Goal: Task Accomplishment & Management: Manage account settings

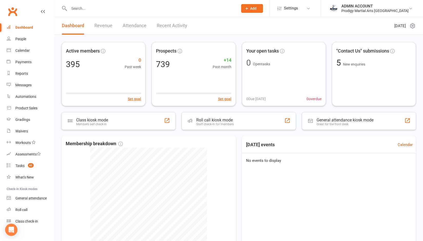
click at [92, 7] on input "text" at bounding box center [150, 8] width 167 height 7
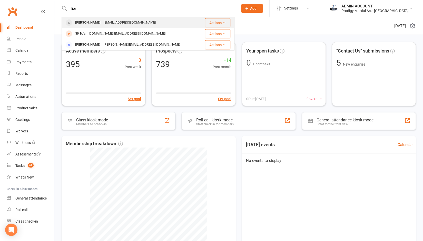
type input "lior"
click at [89, 25] on div "Lior Jimenez" at bounding box center [88, 22] width 28 height 7
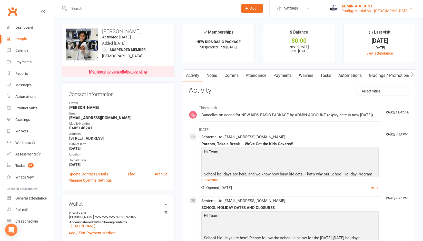
click at [371, 6] on div "ADMIN ACCOUNT" at bounding box center [374, 6] width 67 height 5
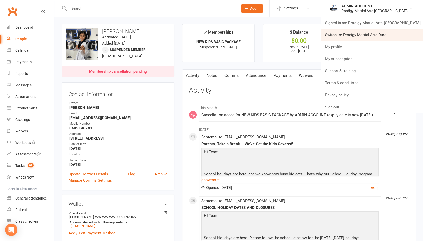
click at [357, 33] on link "Switch to: Prodigy Martial Arts Dural" at bounding box center [372, 35] width 102 height 12
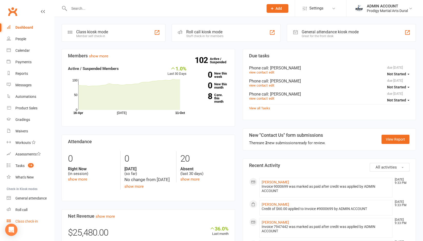
click at [30, 221] on div "Class check-in" at bounding box center [26, 221] width 23 height 4
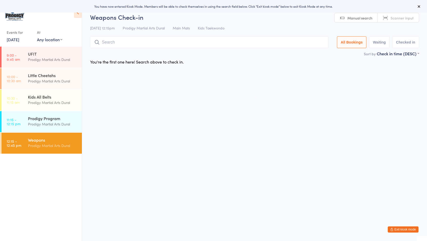
click at [18, 38] on link "11 Oct, 2025" at bounding box center [13, 40] width 13 height 6
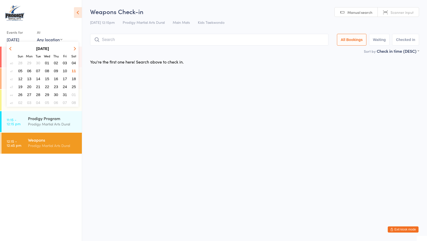
click at [65, 71] on span "10" at bounding box center [65, 71] width 4 height 4
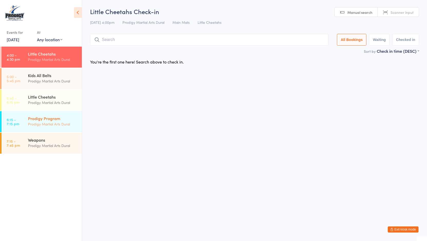
click at [48, 122] on div "Prodigy Martial Arts Dural" at bounding box center [52, 124] width 49 height 6
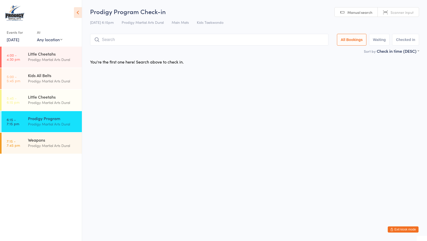
click at [48, 122] on div "Prodigy Martial Arts Dural" at bounding box center [52, 124] width 49 height 6
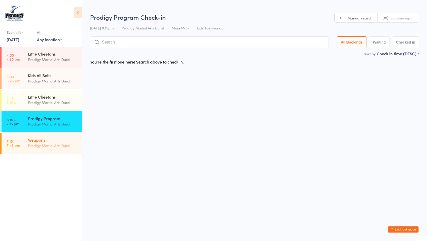
click at [45, 139] on div "Weapons" at bounding box center [52, 140] width 49 height 6
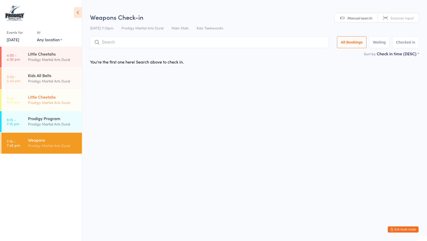
click at [49, 96] on div "Little Cheetahs" at bounding box center [52, 97] width 49 height 6
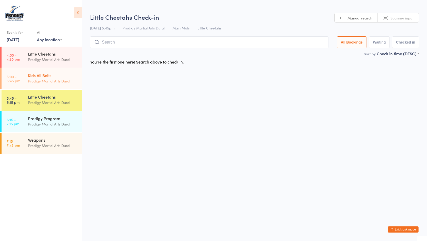
click at [49, 76] on div "Kids All Belts" at bounding box center [52, 76] width 49 height 6
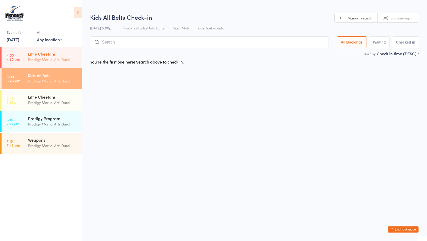
click at [47, 56] on div "Little Cheetahs" at bounding box center [52, 54] width 49 height 6
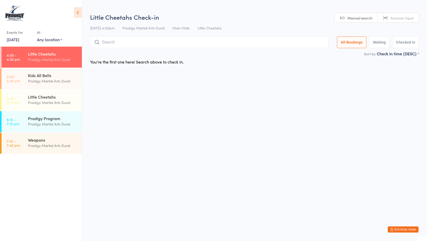
click at [47, 41] on select "Any location Main Mats" at bounding box center [49, 40] width 25 height 6
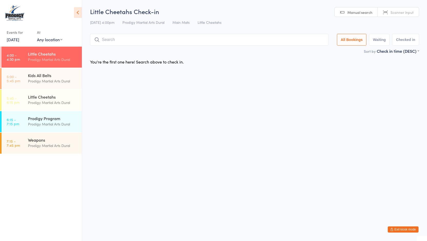
click at [48, 38] on select "Any location Main Mats" at bounding box center [49, 40] width 25 height 6
click at [382, 38] on button "Waiting" at bounding box center [379, 40] width 21 height 12
click at [406, 39] on button "Checked in" at bounding box center [405, 40] width 27 height 12
select select "5"
click at [358, 39] on button "All Bookings" at bounding box center [352, 40] width 30 height 12
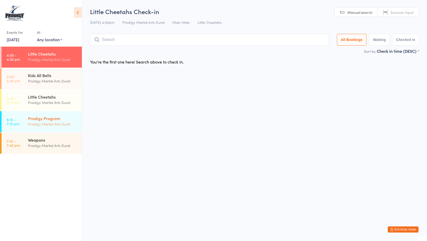
click at [43, 121] on div "Prodigy Program" at bounding box center [52, 119] width 49 height 6
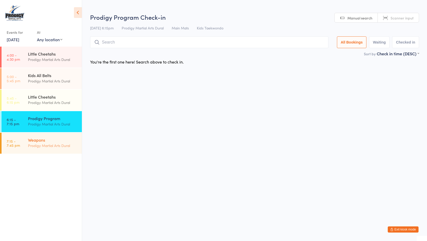
click at [41, 141] on div "Weapons" at bounding box center [52, 140] width 49 height 6
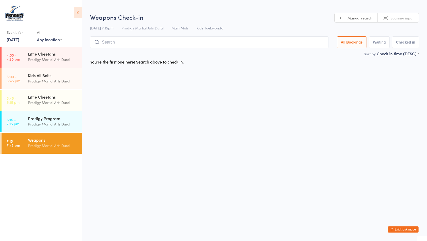
click at [19, 38] on link "10 Oct, 2025" at bounding box center [13, 40] width 13 height 6
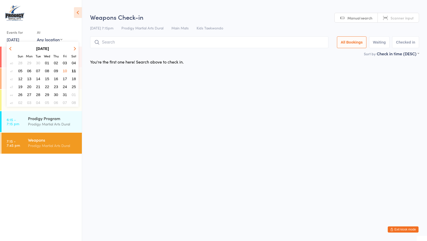
click at [58, 71] on button "09" at bounding box center [56, 70] width 8 height 7
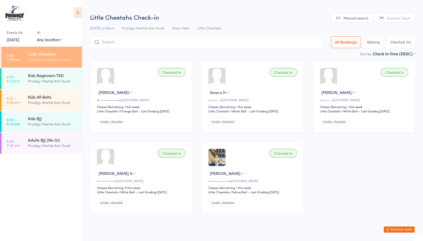
click at [19, 38] on link "9 Oct, 2025" at bounding box center [13, 40] width 13 height 6
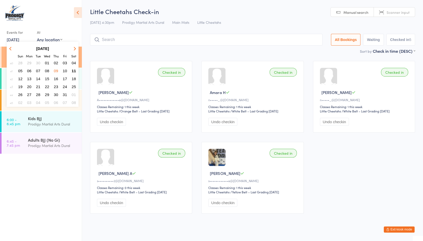
click at [46, 70] on span "08" at bounding box center [47, 71] width 4 height 4
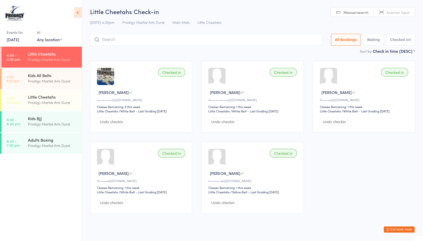
click at [18, 41] on link "8 Oct, 2025" at bounding box center [13, 40] width 13 height 6
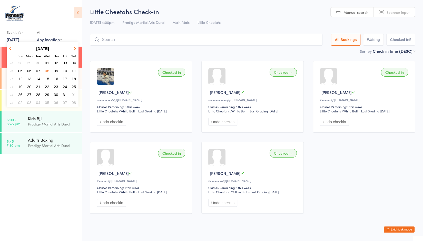
click at [74, 70] on span "11" at bounding box center [74, 71] width 4 height 4
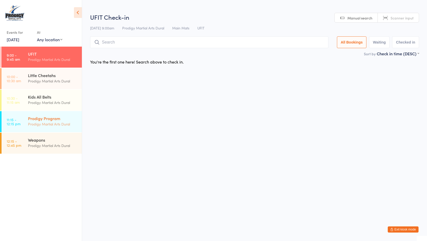
click at [37, 122] on div "Prodigy Martial Arts Dural" at bounding box center [52, 124] width 49 height 6
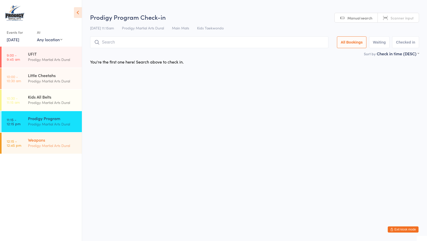
click at [33, 136] on div "Weapons Prodigy Martial Arts Dural" at bounding box center [55, 143] width 54 height 20
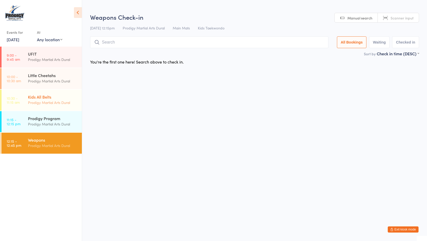
click at [36, 94] on div "Kids All Belts Prodigy Martial Arts Dural" at bounding box center [55, 100] width 54 height 20
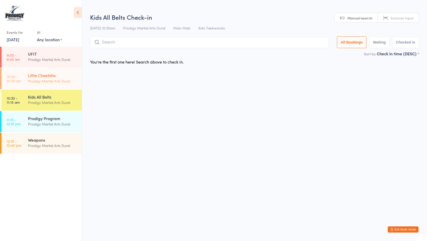
click at [37, 79] on div "Prodigy Martial Arts Dural" at bounding box center [52, 81] width 49 height 6
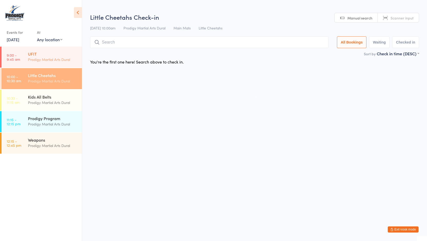
click at [38, 56] on div "UFIT" at bounding box center [52, 54] width 49 height 6
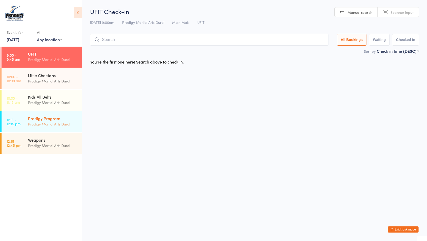
click at [36, 121] on div "Prodigy Martial Arts Dural" at bounding box center [52, 124] width 49 height 6
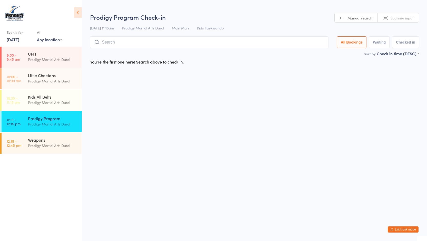
click at [19, 40] on link "11 Oct, 2025" at bounding box center [13, 40] width 13 height 6
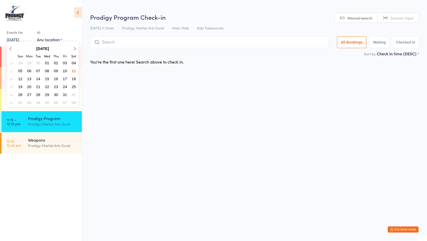
click at [75, 60] on button "04" at bounding box center [74, 62] width 8 height 7
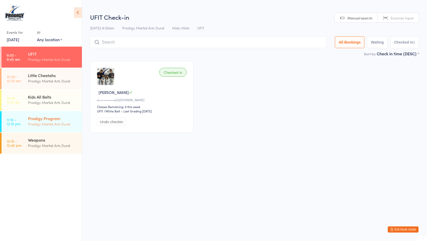
click at [48, 119] on div "Prodigy Program" at bounding box center [52, 119] width 49 height 6
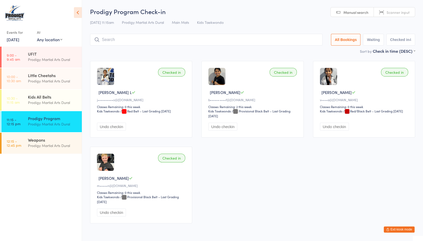
click at [16, 41] on link "4 Oct, 2025" at bounding box center [13, 40] width 13 height 6
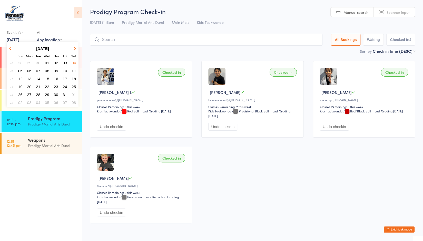
click at [64, 70] on span "10" at bounding box center [65, 71] width 4 height 4
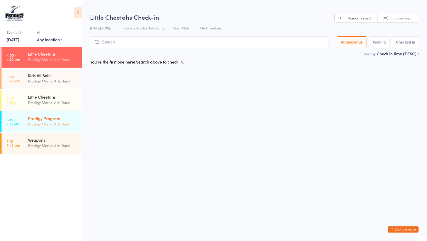
click at [51, 124] on div "Prodigy Martial Arts Dural" at bounding box center [52, 124] width 49 height 6
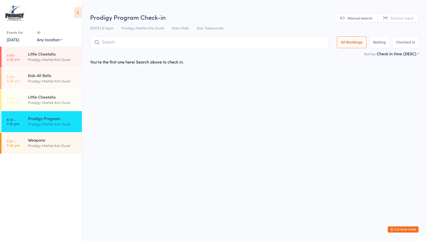
click at [17, 36] on div "Events for" at bounding box center [19, 32] width 25 height 8
click at [15, 40] on link "10 Oct, 2025" at bounding box center [13, 40] width 13 height 6
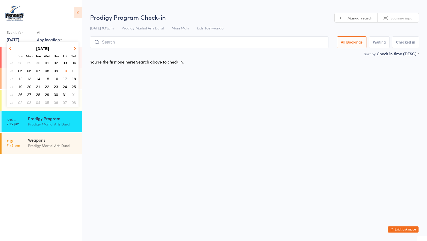
click at [64, 65] on span "03" at bounding box center [65, 63] width 4 height 4
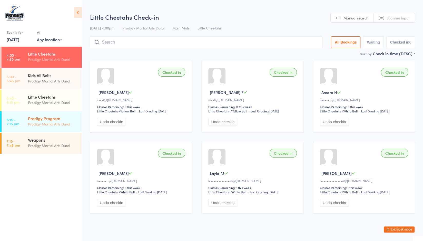
click at [40, 121] on div "Prodigy Program" at bounding box center [52, 119] width 49 height 6
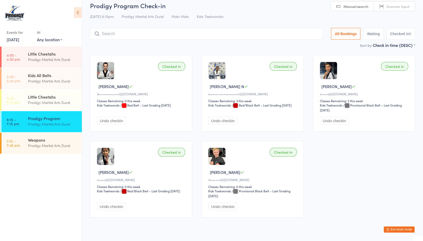
scroll to position [6, 0]
click at [405, 228] on button "Exit kiosk mode" at bounding box center [398, 230] width 31 height 6
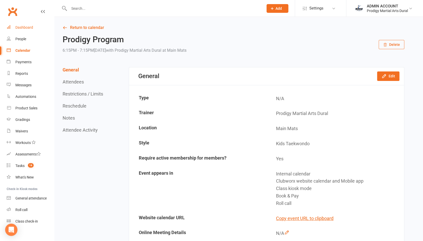
click at [25, 27] on div "Dashboard" at bounding box center [24, 27] width 18 height 4
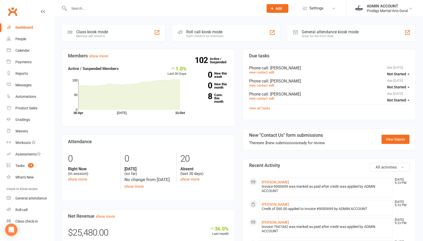
click at [85, 6] on input "text" at bounding box center [163, 8] width 192 height 7
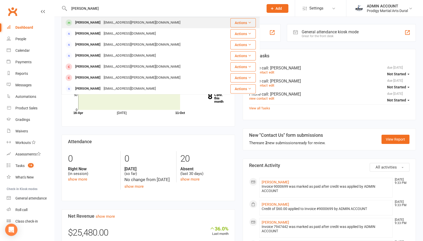
type input "anne"
click at [96, 22] on div "Anneliese Leonardo" at bounding box center [88, 22] width 28 height 7
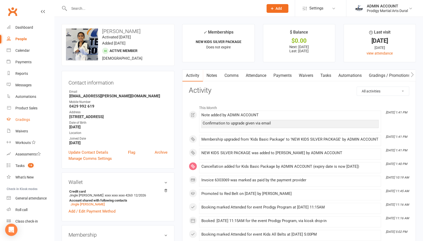
click at [20, 119] on div "Gradings" at bounding box center [22, 120] width 15 height 4
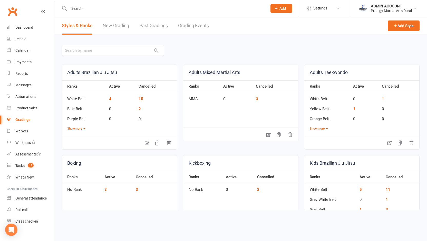
click at [149, 24] on link "Past Gradings" at bounding box center [153, 26] width 28 height 18
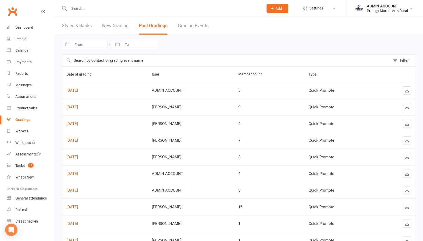
click at [107, 9] on input "text" at bounding box center [163, 8] width 192 height 7
click at [111, 8] on input "text" at bounding box center [163, 8] width 192 height 7
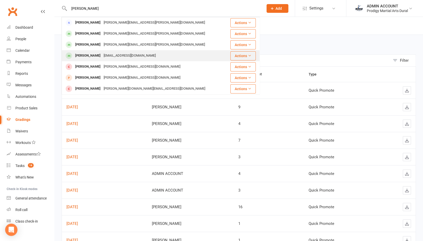
type input "william"
click at [97, 54] on div "William Bradshaw" at bounding box center [88, 55] width 28 height 7
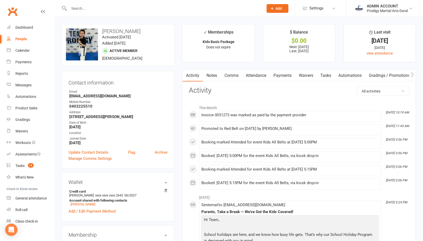
click at [135, 8] on input "text" at bounding box center [163, 8] width 192 height 7
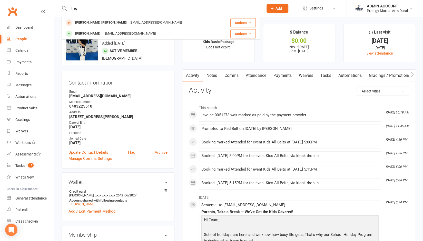
type input "trey"
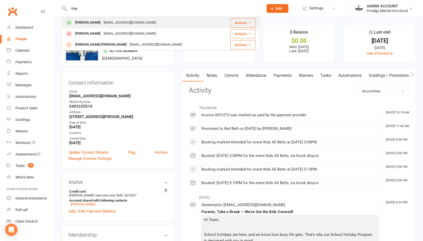
click at [114, 25] on div "kjray72@hotmail.com" at bounding box center [129, 22] width 55 height 7
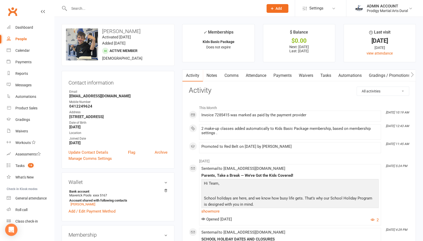
click at [87, 96] on strong "kjray72@hotmail.com" at bounding box center [118, 96] width 98 height 5
copy render-form-field "kjray72@hotmail.com"
click at [99, 12] on div at bounding box center [161, 8] width 198 height 17
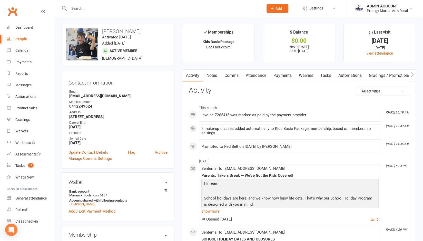
click at [97, 8] on input "text" at bounding box center [163, 8] width 192 height 7
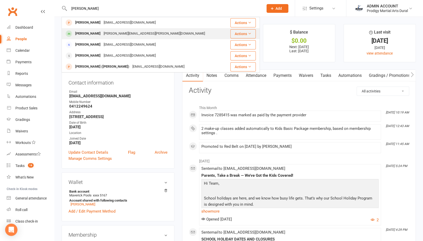
type input "[PERSON_NAME]"
click at [89, 34] on div "[PERSON_NAME]" at bounding box center [88, 33] width 28 height 7
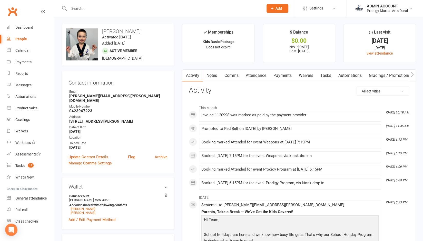
click at [91, 98] on strong "[PERSON_NAME][EMAIL_ADDRESS][PERSON_NAME][DOMAIN_NAME]" at bounding box center [118, 98] width 98 height 9
click at [91, 98] on strong "daniella.lirosi@gmail.com" at bounding box center [118, 98] width 98 height 9
copy render-form-field "daniella.lirosi@gmail.com"
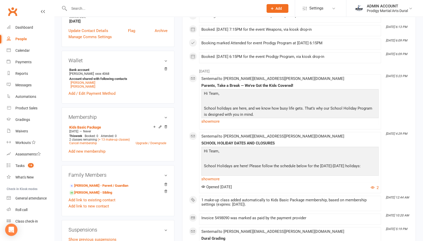
scroll to position [128, 0]
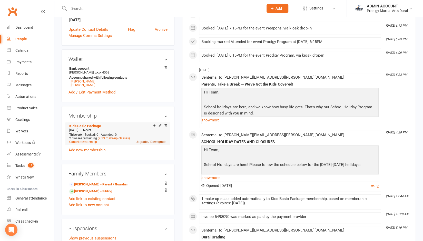
click at [154, 140] on link "Upgrade / Downgrade" at bounding box center [151, 142] width 31 height 4
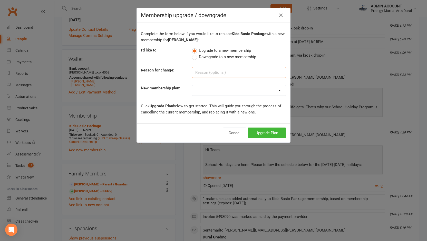
click at [201, 74] on input at bounding box center [239, 72] width 94 height 11
type input "upgrade for weapons"
click at [203, 88] on select "Basic Package - uFit 10 x CASUAL CLASS PACK 6 MONTH BASIC PRIZE MEMBERSHIP FREE…" at bounding box center [239, 90] width 94 height 10
select select "5"
click at [192, 85] on select "Basic Package - uFit 10 x CASUAL CLASS PACK 6 MONTH BASIC PRIZE MEMBERSHIP FREE…" at bounding box center [239, 90] width 94 height 10
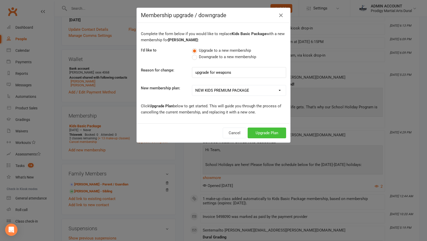
click at [257, 133] on button "Upgrade Plan" at bounding box center [266, 133] width 38 height 11
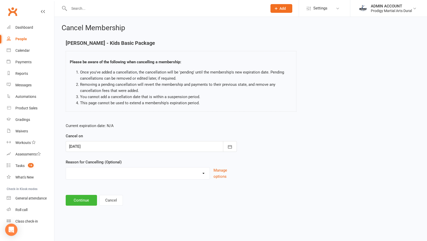
click at [165, 175] on select "Holiday Injury Schedule Other reason" at bounding box center [138, 173] width 144 height 10
select select "3"
click at [66, 168] on select "Holiday Injury Schedule Other reason" at bounding box center [138, 173] width 144 height 10
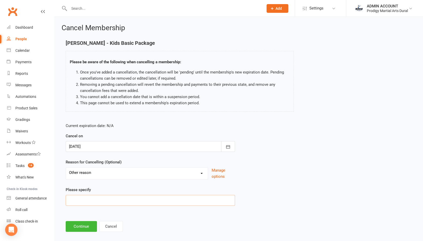
click at [109, 197] on input at bounding box center [150, 200] width 169 height 11
type input "upgrade for weapons"
click at [84, 227] on button "Continue" at bounding box center [81, 226] width 31 height 11
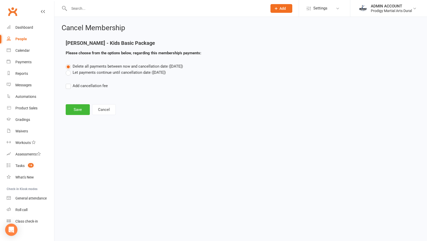
click at [72, 72] on label "Let payments continue until cancellation date (Oct 11, 2025)" at bounding box center [116, 72] width 100 height 6
click at [69, 69] on input "Let payments continue until cancellation date (Oct 11, 2025)" at bounding box center [67, 69] width 3 height 0
click at [76, 110] on button "Save" at bounding box center [78, 109] width 24 height 11
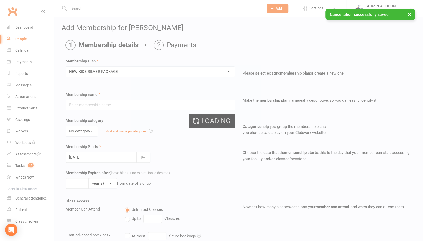
type input "NEW KIDS SILVER PACKAGE"
select select "1"
type input "0"
type input "4"
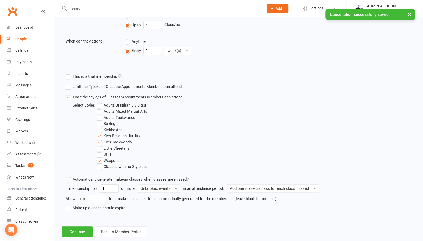
scroll to position [194, 0]
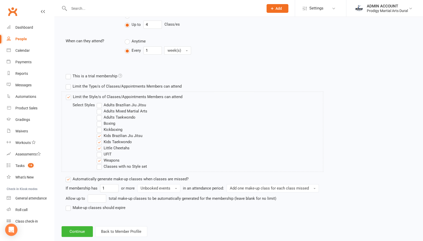
click at [100, 134] on label "Kids Brazilian Jiu Jitsu" at bounding box center [120, 136] width 46 height 6
click at [100, 133] on input "Kids Brazilian Jiu Jitsu" at bounding box center [98, 133] width 3 height 0
click at [100, 147] on label "Little Cheetahs" at bounding box center [113, 148] width 33 height 6
click at [100, 145] on input "Little Cheetahs" at bounding box center [98, 145] width 3 height 0
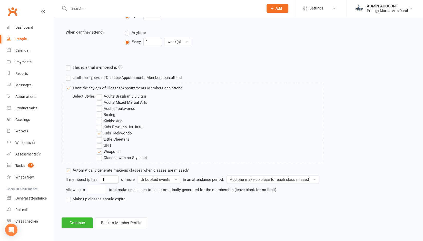
click at [67, 209] on div "Add Membership for Julius Barba Membership details Payments Membership Plan Sel…" at bounding box center [238, 25] width 368 height 422
click at [70, 220] on button "Continue" at bounding box center [77, 223] width 31 height 11
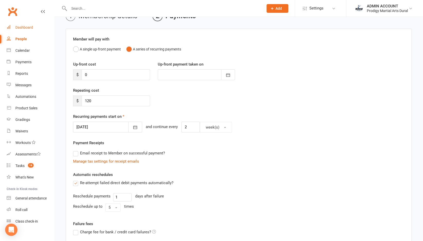
scroll to position [29, 0]
click at [133, 125] on icon "button" at bounding box center [135, 127] width 5 height 5
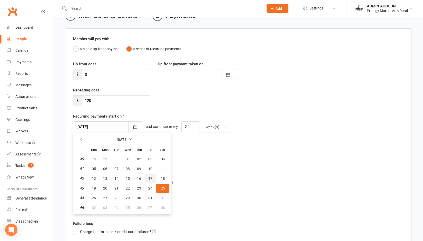
click at [151, 179] on span "17" at bounding box center [150, 179] width 4 height 4
type input "17 Oct 2025"
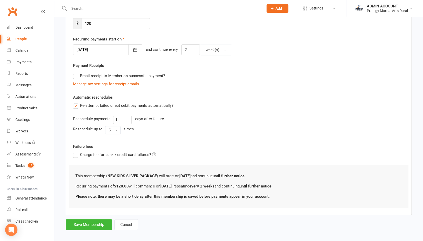
scroll to position [110, 0]
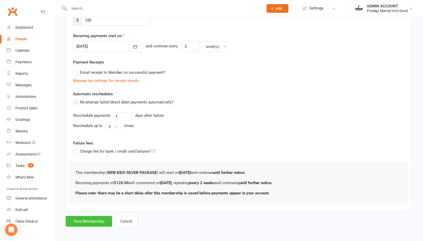
click at [76, 222] on button "Save Membership" at bounding box center [89, 221] width 46 height 11
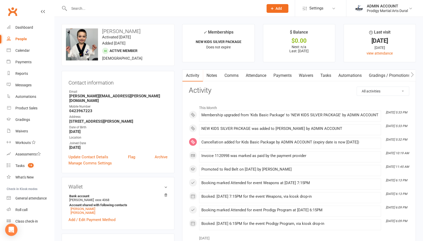
click at [80, 7] on input "text" at bounding box center [163, 8] width 192 height 7
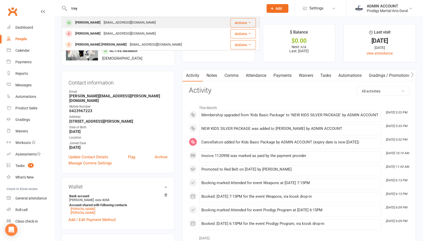
type input "trey"
click at [88, 25] on div "Trey Cavaleri" at bounding box center [88, 22] width 28 height 7
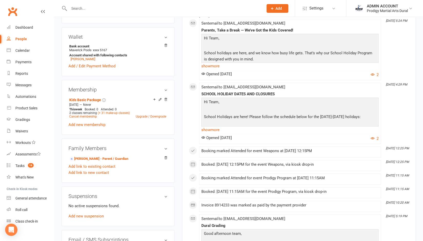
scroll to position [146, 0]
click at [142, 116] on link "Upgrade / Downgrade" at bounding box center [151, 117] width 31 height 4
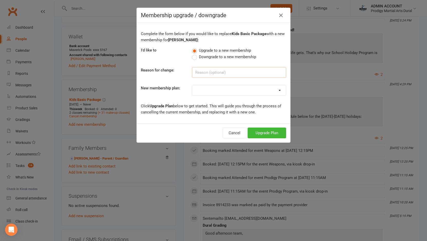
click at [198, 73] on input at bounding box center [239, 72] width 94 height 11
type input "u"
type input "Upgrading to weapons"
click at [206, 88] on select "Basic Package - uFit 10 x CASUAL CLASS PACK 6 MONTH BASIC PRIZE MEMBERSHIP FREE…" at bounding box center [239, 90] width 94 height 10
select select "5"
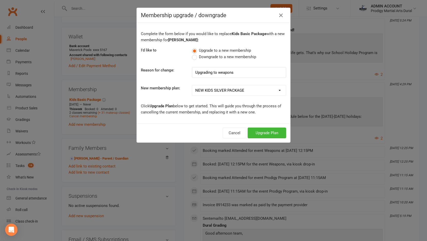
click at [192, 85] on select "Basic Package - uFit 10 x CASUAL CLASS PACK 6 MONTH BASIC PRIZE MEMBERSHIP FREE…" at bounding box center [239, 90] width 94 height 10
click at [254, 133] on button "Upgrade Plan" at bounding box center [266, 133] width 38 height 11
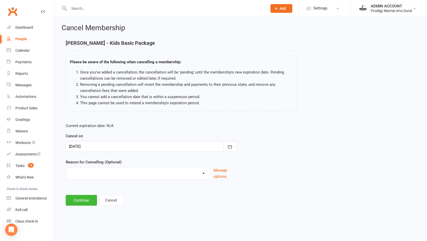
click at [95, 174] on select "Holiday Injury Schedule Other reason" at bounding box center [138, 173] width 144 height 10
select select "3"
click at [66, 168] on select "Holiday Injury Schedule Other reason" at bounding box center [138, 173] width 144 height 10
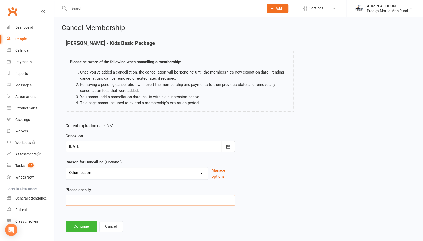
click at [89, 203] on input at bounding box center [150, 200] width 169 height 11
type input "Upgrading to weapons"
click at [82, 225] on button "Continue" at bounding box center [81, 226] width 31 height 11
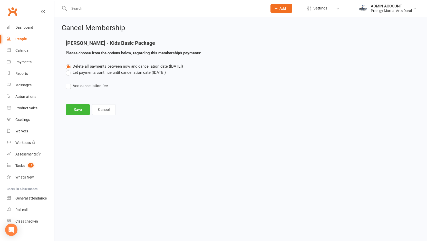
click at [69, 74] on label "Let payments continue until cancellation date (Oct 11, 2025)" at bounding box center [116, 72] width 100 height 6
click at [69, 69] on input "Let payments continue until cancellation date (Oct 11, 2025)" at bounding box center [67, 69] width 3 height 0
click at [76, 109] on button "Save" at bounding box center [78, 109] width 24 height 11
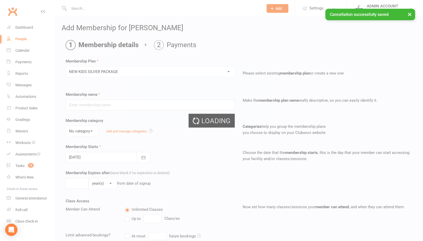
type input "NEW KIDS SILVER PACKAGE"
select select "1"
type input "0"
type input "4"
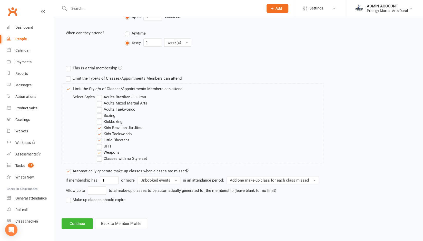
scroll to position [203, 0]
click at [100, 125] on label "Kids Brazilian Jiu Jitsu" at bounding box center [120, 127] width 46 height 6
click at [100, 124] on input "Kids Brazilian Jiu Jitsu" at bounding box center [98, 124] width 3 height 0
click at [100, 137] on label "Little Cheetahs" at bounding box center [113, 139] width 33 height 6
click at [100, 136] on input "Little Cheetahs" at bounding box center [98, 136] width 3 height 0
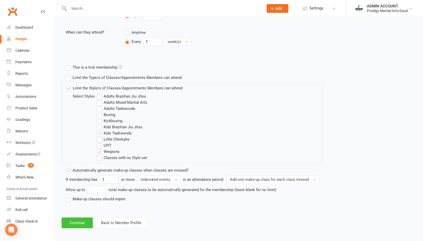
click at [74, 224] on button "Continue" at bounding box center [77, 223] width 31 height 11
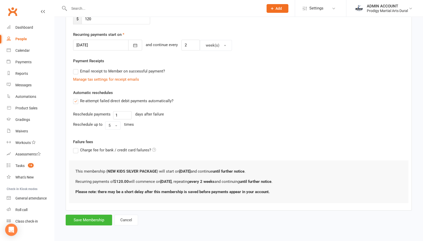
scroll to position [0, 0]
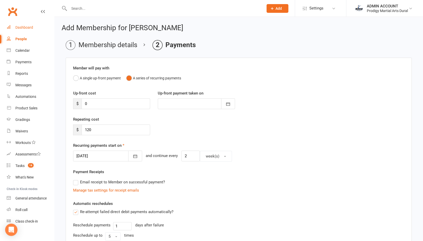
drag, startPoint x: 26, startPoint y: 28, endPoint x: 39, endPoint y: 31, distance: 12.9
click at [39, 31] on link "Dashboard" at bounding box center [30, 28] width 47 height 12
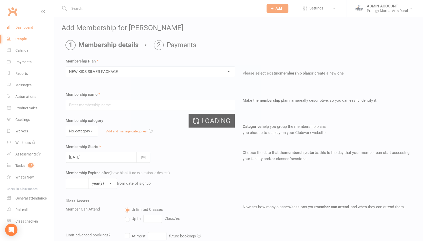
type input "NEW KIDS SILVER PACKAGE"
select select "1"
type input "0"
type input "4"
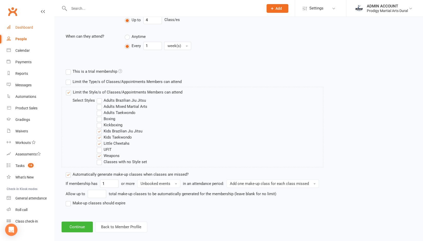
scroll to position [203, 0]
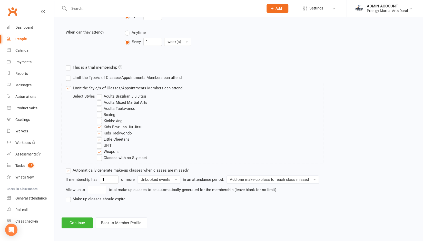
click at [100, 126] on label "Kids Brazilian Jiu Jitsu" at bounding box center [120, 127] width 46 height 6
click at [100, 124] on input "Kids Brazilian Jiu Jitsu" at bounding box center [98, 124] width 3 height 0
click at [100, 136] on label "Little Cheetahs" at bounding box center [113, 139] width 33 height 6
click at [100, 136] on input "Little Cheetahs" at bounding box center [98, 136] width 3 height 0
click at [75, 220] on button "Continue" at bounding box center [77, 223] width 31 height 11
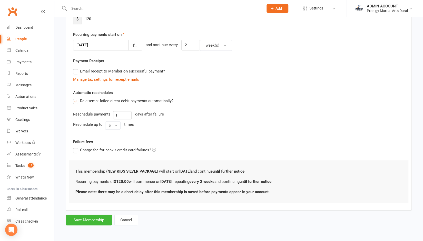
scroll to position [0, 0]
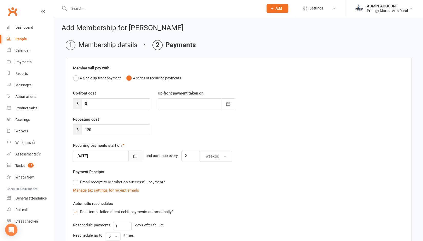
click at [133, 155] on icon "button" at bounding box center [135, 156] width 4 height 3
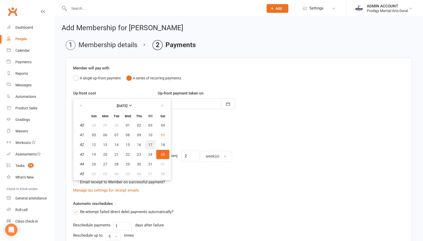
click at [154, 142] on button "17" at bounding box center [150, 144] width 11 height 9
type input "[DATE]"
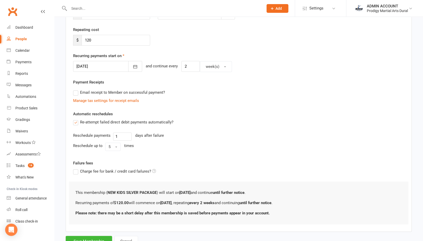
scroll to position [110, 0]
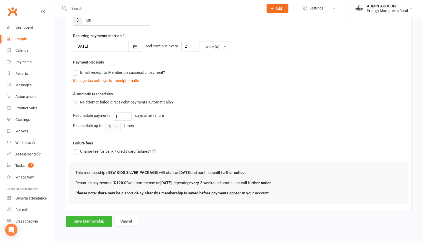
click at [111, 125] on button "5" at bounding box center [112, 127] width 15 height 8
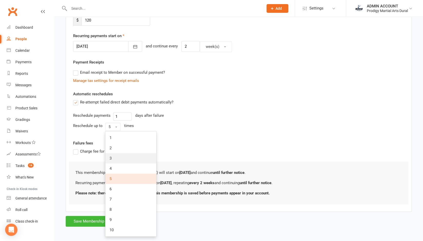
click at [115, 158] on link "3" at bounding box center [130, 158] width 51 height 10
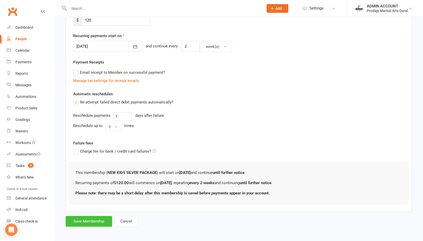
click at [87, 218] on button "Save Membership" at bounding box center [89, 221] width 46 height 11
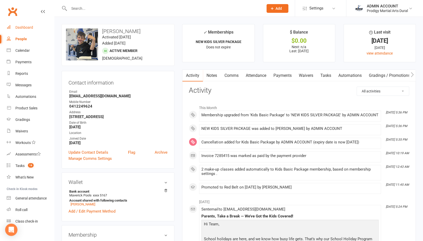
click at [21, 32] on link "Dashboard" at bounding box center [30, 28] width 47 height 12
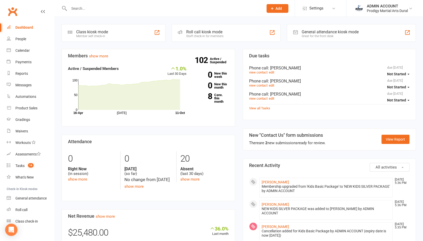
click at [82, 10] on input "text" at bounding box center [163, 8] width 192 height 7
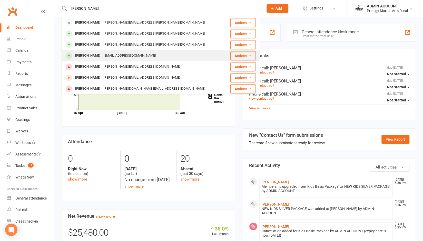
type input "william"
click at [84, 55] on div "William Bradshaw" at bounding box center [88, 55] width 28 height 7
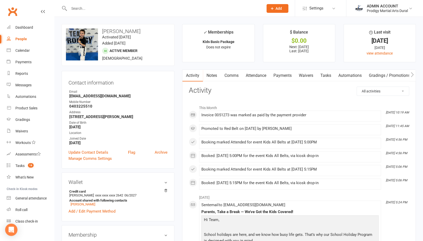
click at [75, 96] on strong "Bousrita@gmail.com" at bounding box center [118, 96] width 98 height 5
copy render-form-field "Bousrita@gmail.com"
click at [122, 6] on input "text" at bounding box center [163, 8] width 192 height 7
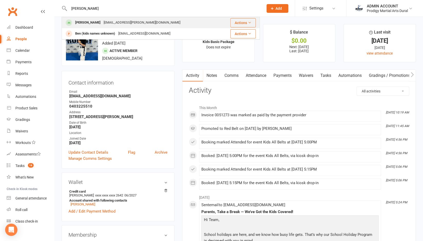
type input "ruben"
click at [105, 24] on div "neetubathla.bathla@gmail.com" at bounding box center [142, 22] width 80 height 7
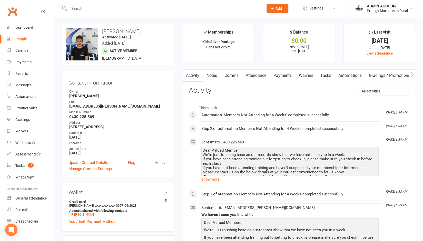
click at [80, 105] on strong "neetubathla.bathla@gmail.com" at bounding box center [118, 106] width 98 height 5
copy render-form-field "neetubathla.bathla@gmail.com"
click at [123, 67] on contact-information "upload photo change photo Ruben Bathla Activated 6 September, 2023 Added 30 Aug…" at bounding box center [118, 101] width 113 height 155
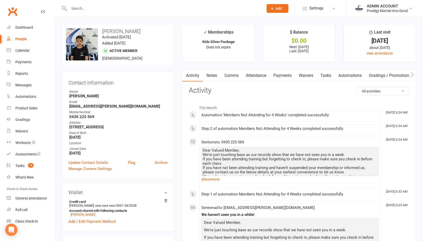
click at [122, 12] on div at bounding box center [161, 8] width 198 height 17
click at [117, 11] on input "text" at bounding box center [163, 8] width 192 height 7
paste input "shennilouis@gmail.com"
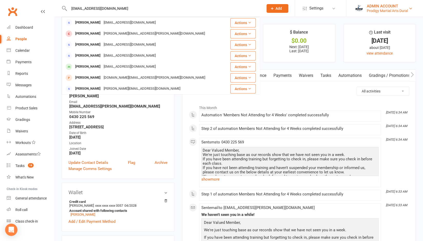
type input "shennilouis@gmail.com"
click at [388, 6] on div "ADMIN ACCOUNT" at bounding box center [387, 6] width 41 height 5
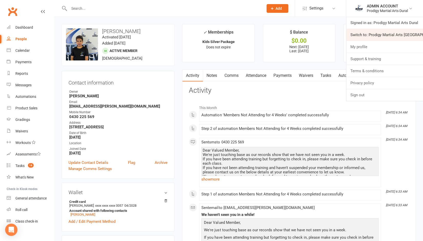
click at [379, 33] on link "Switch to: Prodigy Martial Arts [GEOGRAPHIC_DATA]" at bounding box center [384, 35] width 77 height 12
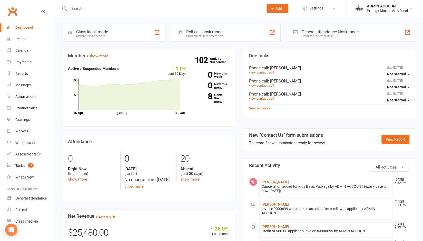
click at [137, 9] on input "text" at bounding box center [163, 8] width 192 height 7
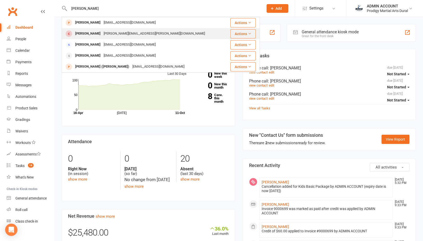
type input "[PERSON_NAME]"
click at [124, 33] on div "[PERSON_NAME][EMAIL_ADDRESS][PERSON_NAME][DOMAIN_NAME]" at bounding box center [154, 33] width 104 height 7
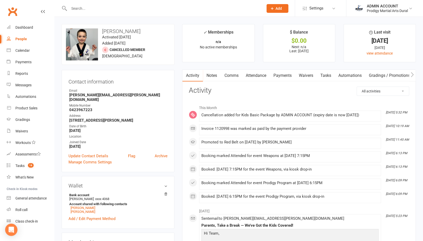
click at [279, 75] on link "Payments" at bounding box center [281, 76] width 25 height 12
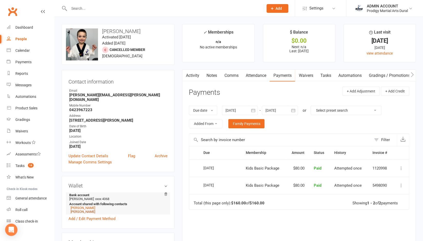
click at [84, 210] on link "Marco Barba" at bounding box center [82, 212] width 25 height 4
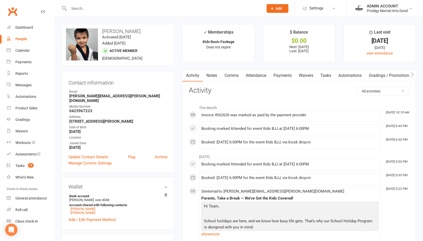
click at [284, 76] on link "Payments" at bounding box center [281, 76] width 25 height 12
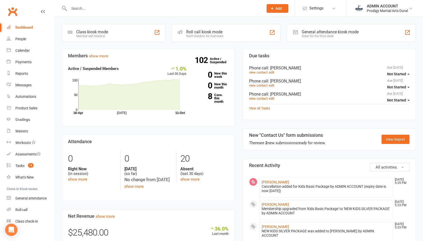
click at [122, 12] on div at bounding box center [161, 8] width 198 height 17
click at [121, 10] on input "text" at bounding box center [163, 8] width 192 height 7
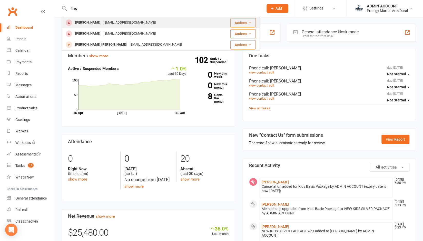
type input "trey"
click at [117, 24] on div "kjray72@hotmail.com" at bounding box center [129, 22] width 55 height 7
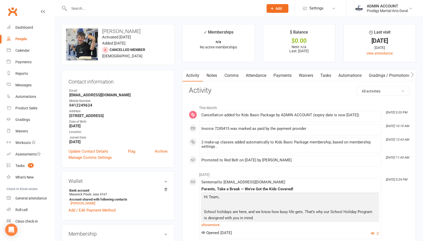
click at [285, 74] on link "Payments" at bounding box center [281, 76] width 25 height 12
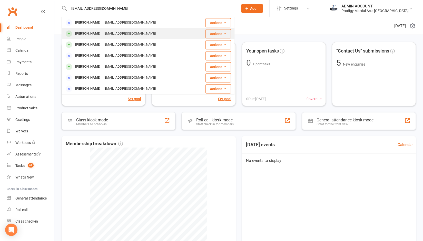
type input "[EMAIL_ADDRESS][DOMAIN_NAME]"
click at [88, 31] on div "[PERSON_NAME]" at bounding box center [88, 33] width 28 height 7
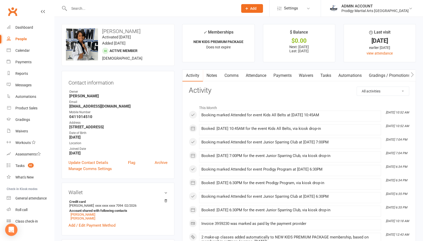
click at [281, 75] on link "Payments" at bounding box center [281, 76] width 25 height 12
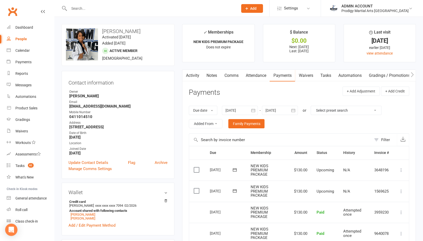
click at [310, 75] on link "Waivers" at bounding box center [306, 76] width 22 height 12
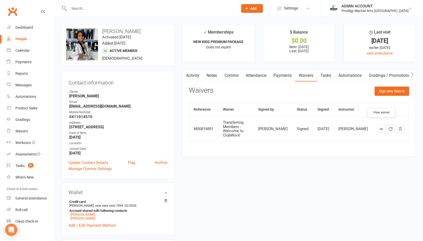
click at [380, 127] on icon at bounding box center [381, 129] width 4 height 4
click at [24, 59] on link "Payments" at bounding box center [30, 62] width 47 height 12
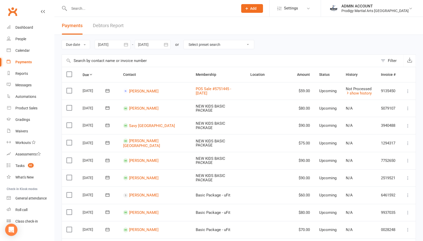
click at [115, 24] on link "Debtors Report" at bounding box center [108, 26] width 31 height 18
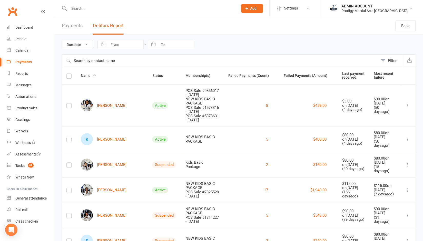
click at [106, 106] on link "Jordan Bantiles" at bounding box center [104, 105] width 46 height 12
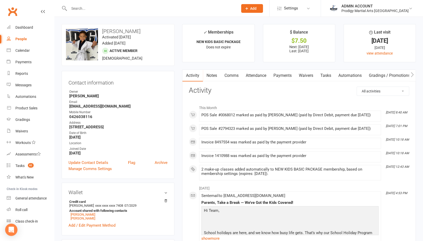
click at [279, 75] on link "Payments" at bounding box center [281, 76] width 25 height 12
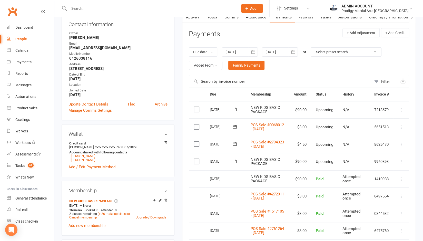
scroll to position [60, 0]
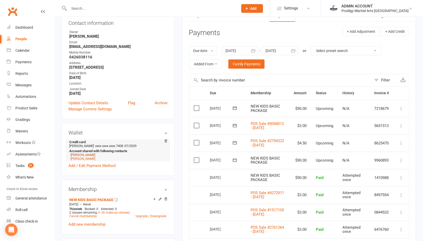
click at [83, 156] on link "Karl Bantiles" at bounding box center [82, 155] width 25 height 4
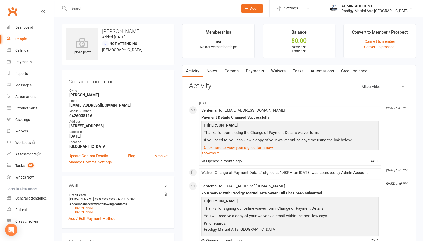
click at [248, 71] on link "Payments" at bounding box center [254, 71] width 25 height 12
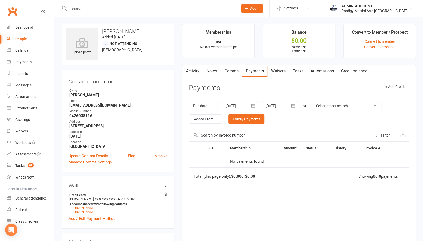
click at [252, 105] on icon "button" at bounding box center [252, 105] width 5 height 5
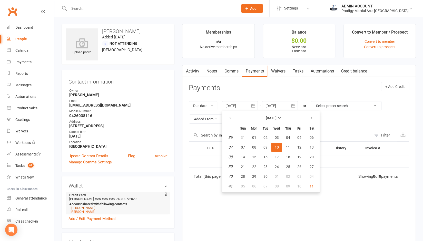
click at [89, 209] on link "Jordan Bantiles" at bounding box center [82, 208] width 25 height 4
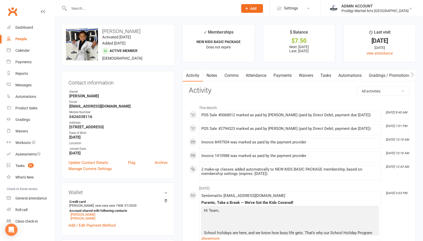
click at [280, 72] on link "Payments" at bounding box center [281, 76] width 25 height 12
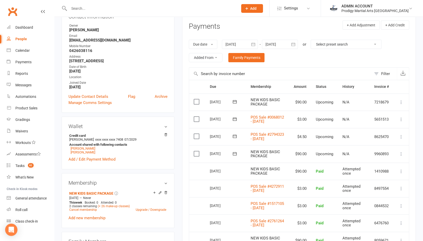
scroll to position [66, 0]
click at [253, 41] on button "button" at bounding box center [252, 44] width 9 height 9
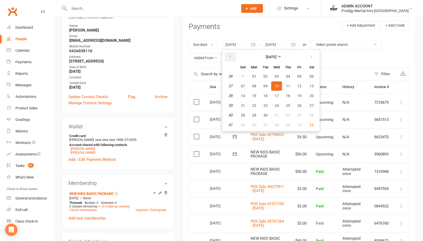
click at [231, 57] on icon "button" at bounding box center [230, 57] width 4 height 4
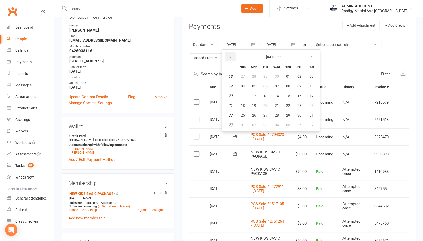
click at [231, 57] on icon "button" at bounding box center [230, 57] width 4 height 4
click at [243, 84] on span "02" at bounding box center [242, 86] width 4 height 4
type input "02 Feb 2025"
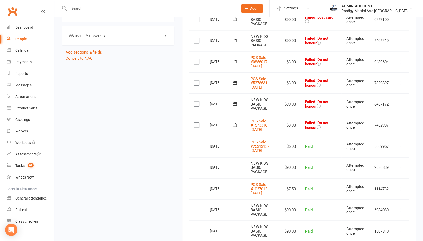
scroll to position [460, 0]
click at [196, 127] on label at bounding box center [197, 124] width 7 height 5
click at [196, 122] on input "checkbox" at bounding box center [195, 122] width 3 height 0
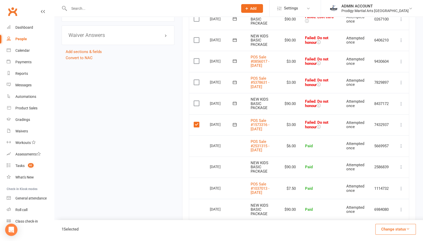
click at [197, 85] on label at bounding box center [197, 82] width 7 height 5
click at [197, 80] on input "checkbox" at bounding box center [195, 80] width 3 height 0
click at [196, 64] on label at bounding box center [197, 60] width 7 height 5
click at [196, 58] on input "checkbox" at bounding box center [195, 58] width 3 height 0
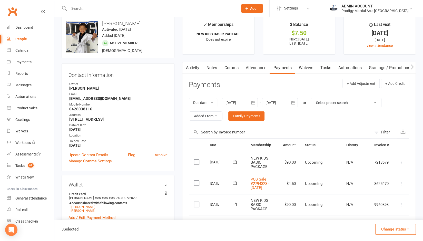
scroll to position [0, 0]
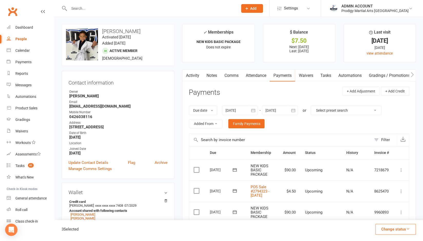
click at [80, 105] on strong "[EMAIL_ADDRESS][DOMAIN_NAME]" at bounding box center [118, 106] width 98 height 5
copy render-form-field "[EMAIL_ADDRESS][DOMAIN_NAME]"
click at [25, 63] on div "Payments" at bounding box center [23, 62] width 16 height 4
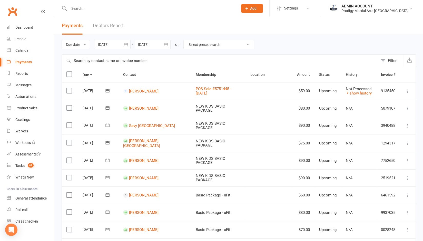
click at [110, 22] on link "Debtors Report" at bounding box center [108, 26] width 31 height 18
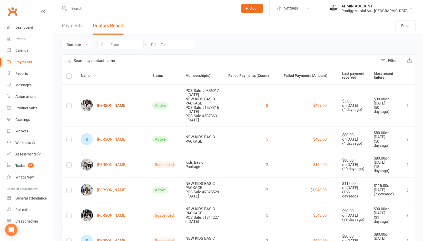
click at [103, 104] on link "[PERSON_NAME]" at bounding box center [104, 105] width 46 height 12
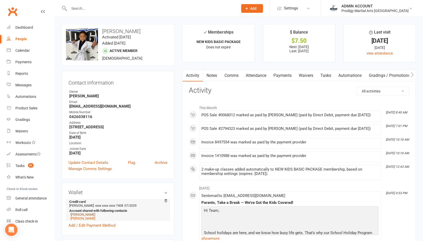
click at [82, 215] on link "[PERSON_NAME]" at bounding box center [82, 215] width 25 height 4
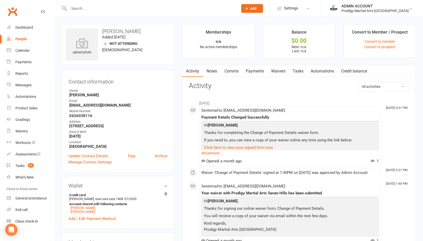
click at [247, 71] on link "Payments" at bounding box center [254, 71] width 25 height 12
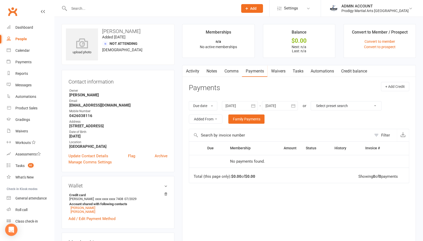
click at [229, 72] on link "Comms" at bounding box center [230, 71] width 21 height 12
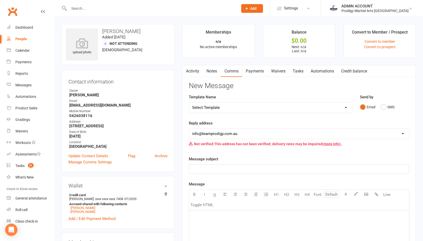
click at [224, 109] on select "Select Template [Email] Existing Member Transfer to Clubworx [Email] Active Kid…" at bounding box center [270, 108] width 163 height 10
click at [189, 103] on select "Select Template [Email] Existing Member Transfer to Clubworx [Email] Active Kid…" at bounding box center [270, 108] width 163 height 10
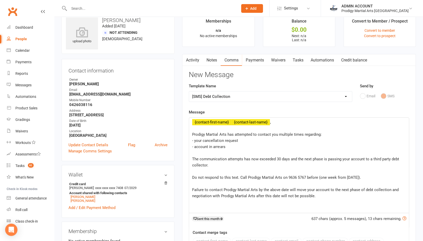
scroll to position [11, 0]
click at [227, 96] on select "Select Template [Email] Existing Member Transfer to Clubworx [Email] Active Kid…" at bounding box center [270, 97] width 163 height 10
select select "3"
click at [189, 92] on select "Select Template [Email] Existing Member Transfer to Clubworx [Email] Active Kid…" at bounding box center [270, 97] width 163 height 10
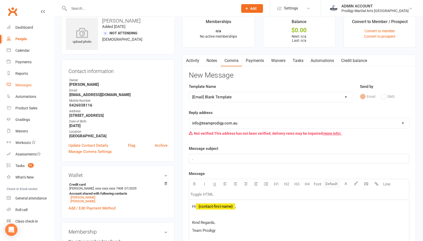
click at [25, 87] on link "Messages" at bounding box center [30, 85] width 47 height 12
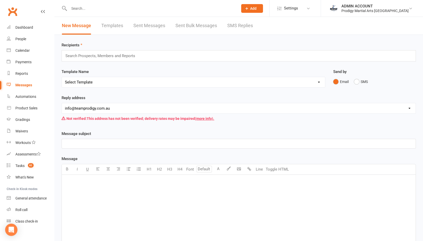
click at [113, 28] on link "Templates" at bounding box center [112, 26] width 22 height 18
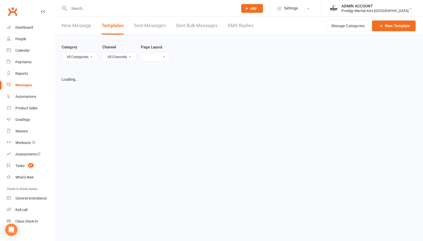
select select "grid"
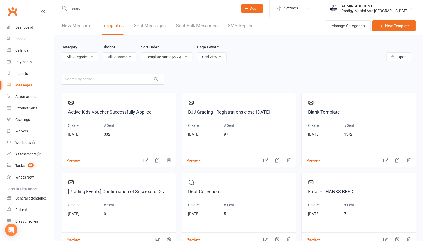
click at [95, 57] on select "All Categories (No category) General" at bounding box center [80, 57] width 36 height 9
click at [118, 57] on select "All Channels Email SMS" at bounding box center [119, 57] width 33 height 9
select select "sms"
click at [103, 53] on select "All Channels Email SMS" at bounding box center [119, 57] width 33 height 9
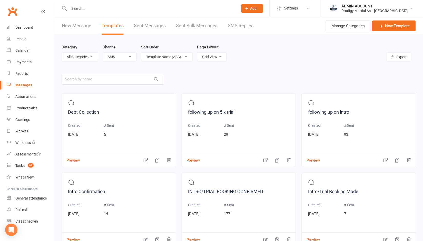
click at [111, 54] on select "All Channels Email SMS" at bounding box center [119, 57] width 33 height 9
click at [101, 25] on div "New Message Templates Sent Messages Sent Bulk Messages SMS Replies" at bounding box center [157, 26] width 206 height 18
click at [111, 56] on select "All Channels Email SMS" at bounding box center [119, 57] width 33 height 9
select select
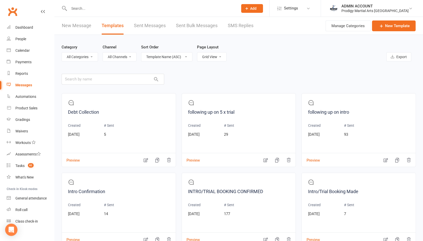
click at [103, 53] on select "All Channels Email SMS" at bounding box center [119, 57] width 33 height 9
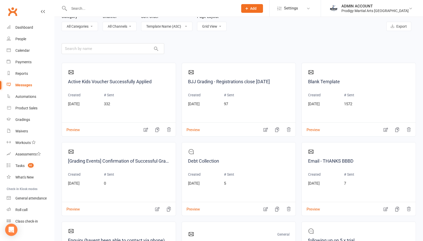
scroll to position [54, 0]
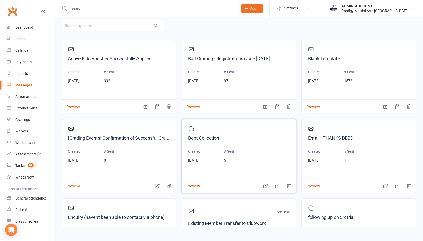
click at [190, 185] on button "Preview" at bounding box center [191, 182] width 18 height 5
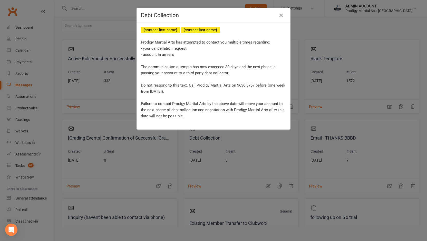
click at [280, 18] on icon "button" at bounding box center [281, 15] width 6 height 6
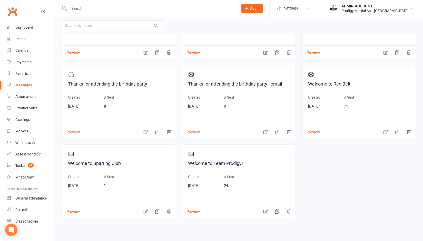
scroll to position [692, 0]
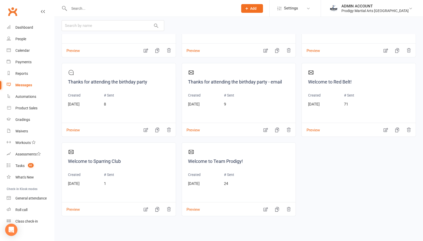
click at [24, 84] on div "Messages" at bounding box center [23, 85] width 17 height 4
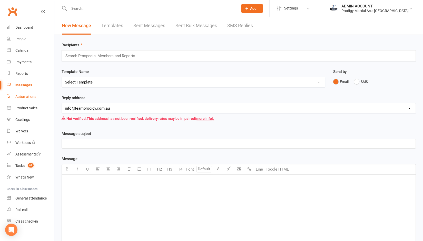
click at [23, 99] on div "Automations" at bounding box center [25, 97] width 21 height 4
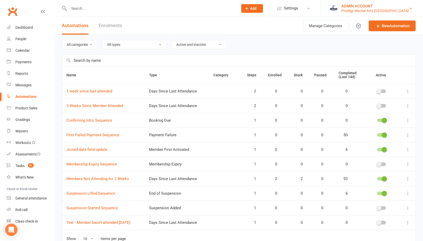
click at [364, 6] on div "ADMIN ACCOUNT" at bounding box center [374, 6] width 67 height 5
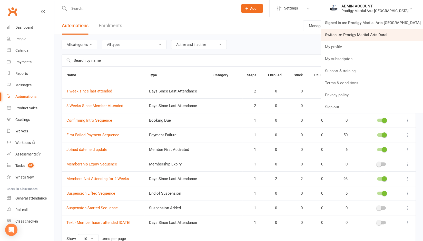
click at [360, 35] on link "Switch to: Prodigy Martial Arts Dural" at bounding box center [372, 35] width 102 height 12
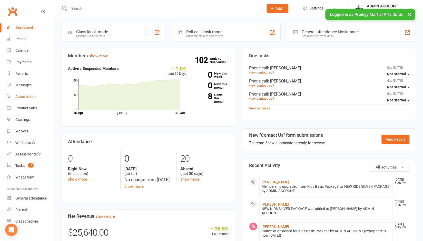
click at [21, 96] on div "Automations" at bounding box center [25, 97] width 21 height 4
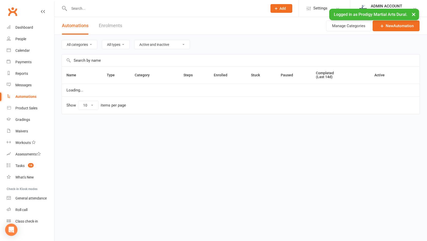
select select "50"
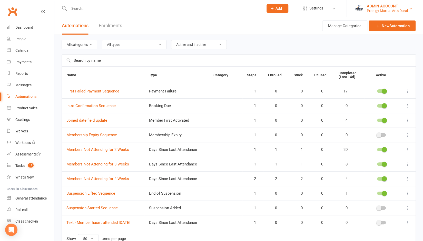
click at [378, 5] on div "ADMIN ACCOUNT" at bounding box center [387, 6] width 41 height 5
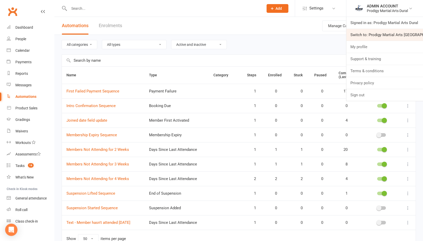
click at [371, 29] on link "Switch to: Prodigy Martial Arts Seven Hills" at bounding box center [384, 35] width 77 height 12
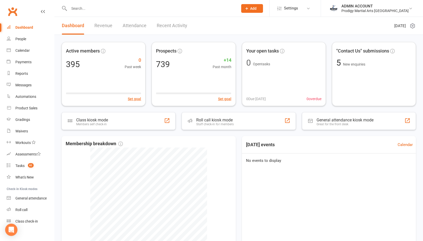
click at [89, 10] on input "text" at bounding box center [150, 8] width 167 height 7
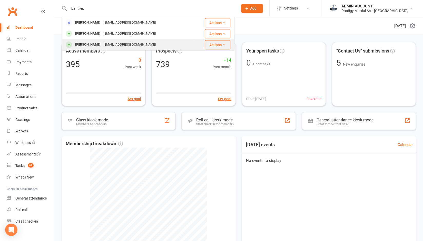
type input "bantiles"
click at [79, 41] on div "[PERSON_NAME] [EMAIL_ADDRESS][DOMAIN_NAME]" at bounding box center [128, 44] width 132 height 11
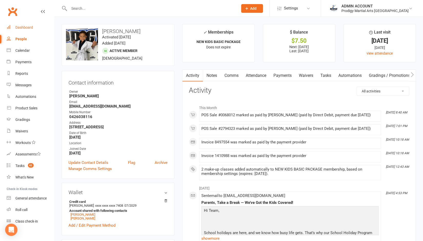
click at [26, 26] on div "Dashboard" at bounding box center [24, 27] width 18 height 4
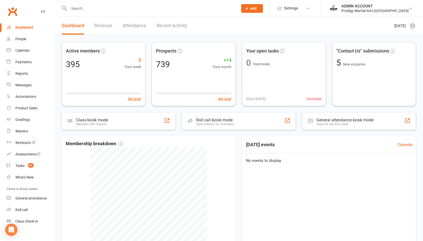
click at [125, 12] on input "text" at bounding box center [150, 8] width 167 height 7
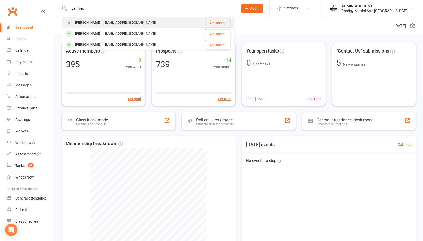
type input "bantiles"
click at [102, 23] on div "[EMAIL_ADDRESS][DOMAIN_NAME]" at bounding box center [129, 22] width 55 height 7
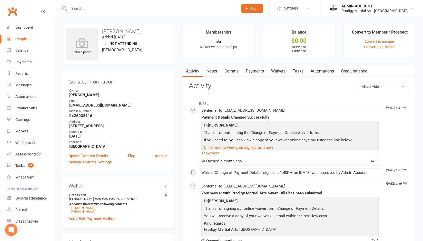
click at [232, 70] on link "Comms" at bounding box center [230, 71] width 21 height 12
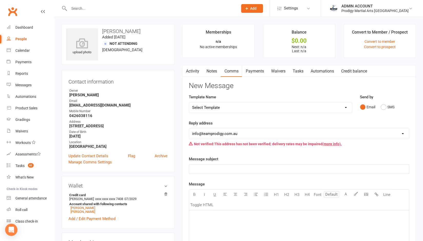
click at [212, 107] on select "Select Template [Email] Existing Member Transfer to Clubworx [Email] Active Kid…" at bounding box center [270, 108] width 163 height 10
select select "3"
click at [189, 103] on select "Select Template [Email] Existing Member Transfer to Clubworx [Email] Active Kid…" at bounding box center [270, 108] width 163 height 10
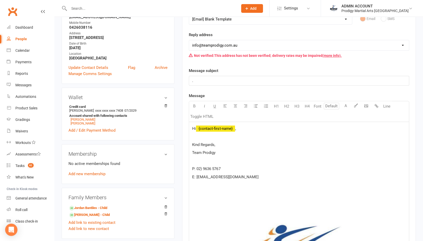
scroll to position [89, 0]
click at [213, 136] on p at bounding box center [299, 136] width 214 height 6
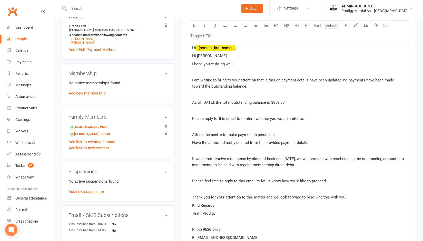
scroll to position [169, 0]
click at [273, 102] on span "As of today, the total outstanding balance is $859.00." at bounding box center [238, 102] width 93 height 5
click at [302, 110] on p "﻿" at bounding box center [299, 110] width 214 height 6
click at [193, 54] on span "Hi Karl," at bounding box center [209, 56] width 35 height 5
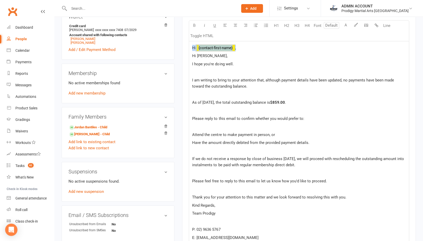
drag, startPoint x: 192, startPoint y: 46, endPoint x: 239, endPoint y: 42, distance: 47.6
click at [239, 42] on div "Hi ﻿ {contact-first-name} , Hi Karl, I hope you're doing well. ﻿ I am writing t…" at bounding box center [299, 150] width 220 height 219
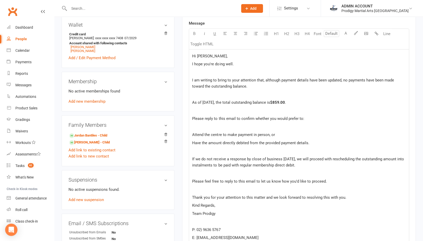
click at [208, 110] on p "﻿" at bounding box center [299, 111] width 214 height 6
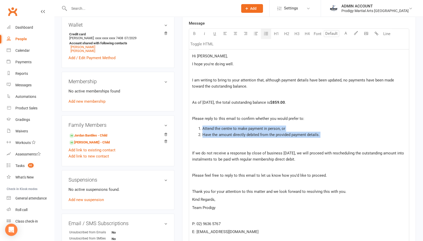
click at [266, 33] on icon "button" at bounding box center [265, 33] width 5 height 5
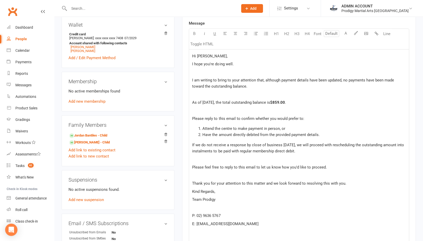
click at [234, 73] on p "﻿" at bounding box center [299, 72] width 214 height 6
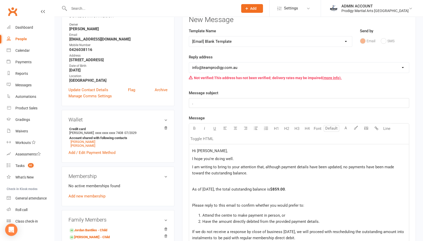
scroll to position [66, 0]
click at [217, 64] on select "hello@clubworx.com info@teamprodigy.com.au operations@teamprodigy.com.au aplaza…" at bounding box center [299, 68] width 220 height 10
select select "2"
click at [189, 63] on select "hello@clubworx.com info@teamprodigy.com.au operations@teamprodigy.com.au aplaza…" at bounding box center [299, 68] width 220 height 10
click at [195, 105] on p "." at bounding box center [299, 103] width 214 height 6
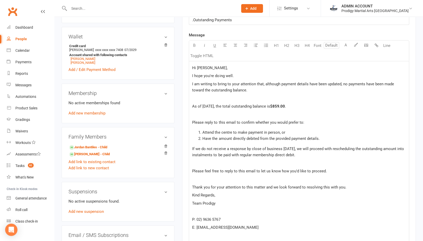
scroll to position [148, 0]
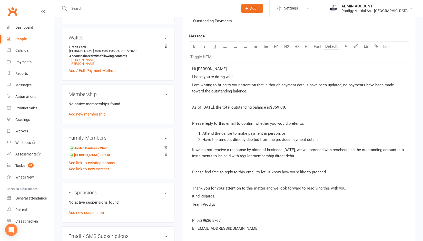
click at [235, 154] on span "If we do not receive a response by close of business Wednesday 15/10/2025, we w…" at bounding box center [298, 153] width 213 height 11
click at [291, 165] on p "﻿" at bounding box center [299, 164] width 214 height 6
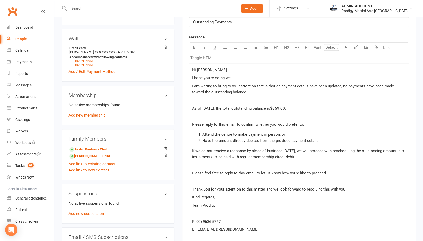
scroll to position [158, 0]
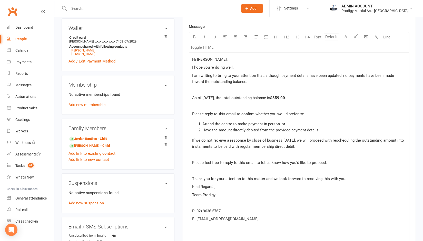
click at [192, 139] on span "If we do not receive a response by close of business Wednesday 15/10/2025, we w…" at bounding box center [298, 143] width 213 height 11
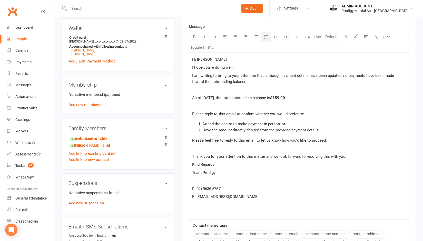
click at [333, 141] on p "Please feel free to reply to this email to let us know how you’d like to procee…" at bounding box center [299, 140] width 214 height 6
click at [224, 138] on span "Please feel free to reply to this email to let us know how you’d like to procee…" at bounding box center [259, 140] width 134 height 5
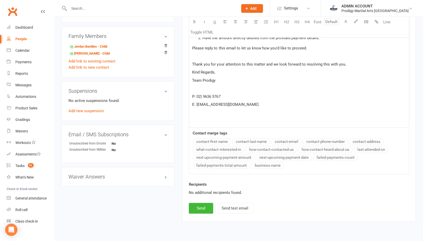
scroll to position [261, 0]
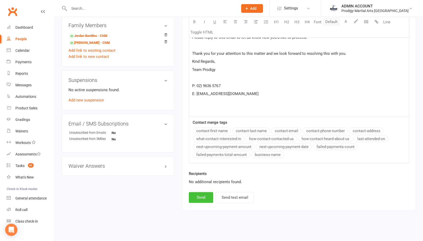
click at [202, 194] on button "Send" at bounding box center [201, 197] width 24 height 11
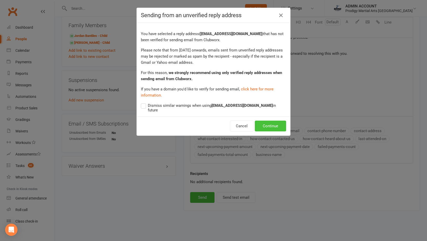
click at [265, 124] on button "Continue" at bounding box center [270, 126] width 31 height 11
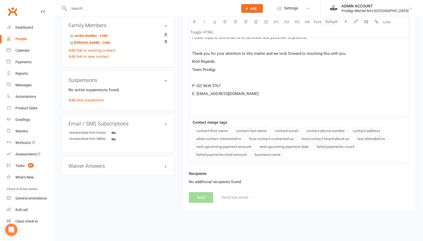
select select
select select "1"
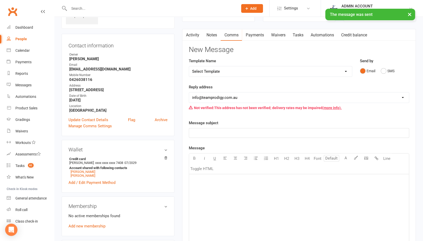
scroll to position [0, 0]
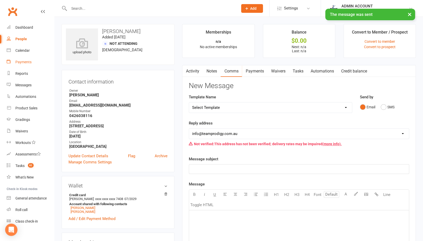
click at [18, 64] on div "Payments" at bounding box center [23, 62] width 16 height 4
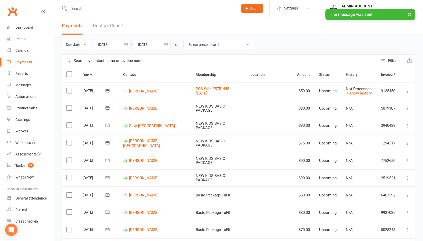
click at [115, 22] on link "Debtors Report" at bounding box center [108, 26] width 31 height 18
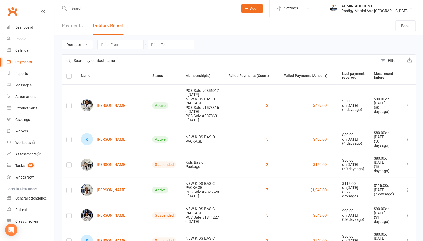
click at [68, 77] on label at bounding box center [68, 77] width 5 height 0
click at [68, 74] on input "checkbox" at bounding box center [68, 74] width 5 height 0
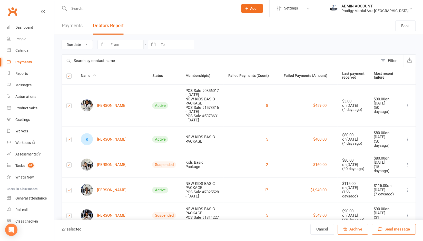
click at [68, 77] on label at bounding box center [68, 77] width 5 height 0
click at [68, 74] on input "checkbox" at bounding box center [68, 74] width 5 height 0
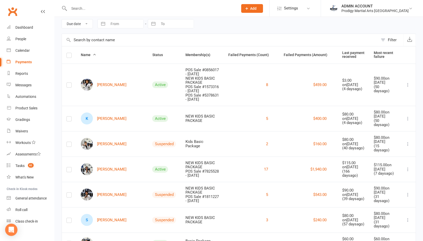
scroll to position [17, 0]
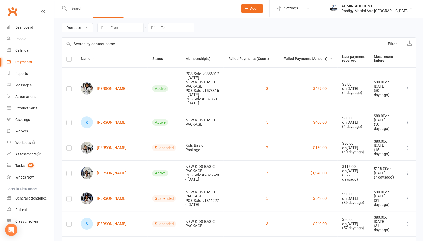
click at [294, 59] on span "Failed Payments (Amount)" at bounding box center [307, 59] width 49 height 4
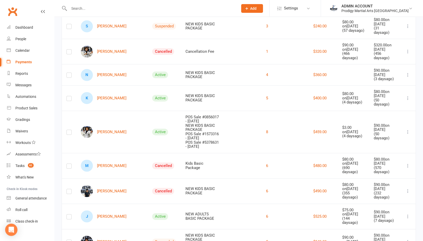
scroll to position [456, 0]
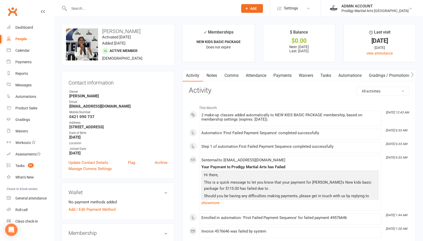
click at [234, 75] on link "Comms" at bounding box center [230, 76] width 21 height 12
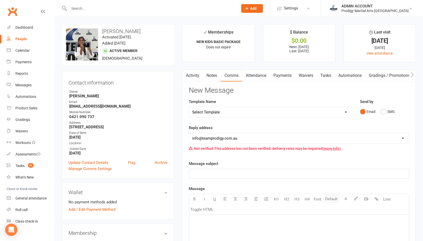
click at [241, 110] on select "Select Template [Email] Existing Member Transfer to Clubworx [Email] Active Kid…" at bounding box center [270, 112] width 163 height 10
click at [179, 112] on main "✓ Memberships NEW KIDS BASIC PACKAGE Does not expire $ Balance $0.00 Next: 17 O…" at bounding box center [298, 207] width 241 height 367
click at [198, 110] on select "Select Template [Email] Existing Member Transfer to Clubworx [Email] Active Kid…" at bounding box center [270, 112] width 163 height 10
click at [183, 114] on div "Activity Notes Comms Attendance Payments Waivers Tasks Automations Gradings / P…" at bounding box center [299, 227] width 234 height 317
click at [192, 76] on link "Activity" at bounding box center [192, 76] width 21 height 12
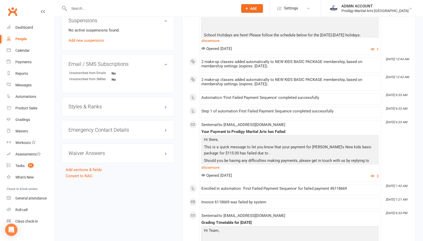
scroll to position [320, 0]
click at [208, 164] on link "show more" at bounding box center [289, 166] width 177 height 7
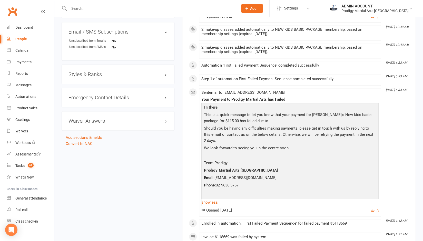
scroll to position [352, 0]
click at [213, 199] on link "show less" at bounding box center [289, 202] width 177 height 7
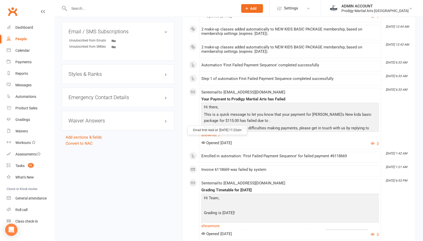
click at [202, 141] on icon at bounding box center [203, 143] width 4 height 4
click at [212, 141] on span "Opened 21 days ago" at bounding box center [216, 143] width 30 height 5
click at [375, 141] on button "3" at bounding box center [374, 144] width 8 height 6
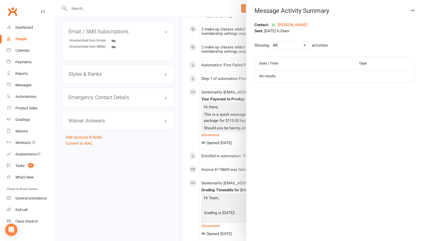
click at [291, 41] on div "All Opened Clicked Bounced Flagged as Spam" at bounding box center [290, 45] width 41 height 8
click at [292, 44] on select "All Opened Clicked Bounced Flagged as Spam" at bounding box center [290, 46] width 40 height 8
click at [270, 42] on select "All Opened Clicked Bounced Flagged as Spam" at bounding box center [290, 46] width 40 height 8
click at [279, 47] on select "All Opened Clicked Bounced Flagged as Spam" at bounding box center [290, 46] width 40 height 8
click at [270, 42] on select "All Opened Clicked Bounced Flagged as Spam" at bounding box center [290, 46] width 40 height 8
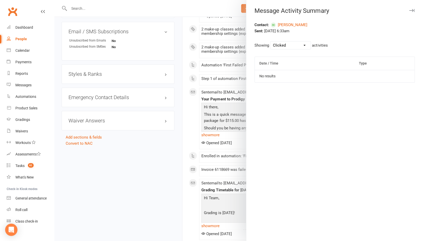
click at [283, 47] on select "All Opened Clicked Bounced Flagged as Spam" at bounding box center [290, 46] width 40 height 8
click at [270, 42] on select "All Opened Clicked Bounced Flagged as Spam" at bounding box center [290, 46] width 40 height 8
click at [287, 46] on select "All Opened Clicked Bounced Flagged as Spam" at bounding box center [290, 46] width 40 height 8
click at [270, 42] on select "All Opened Clicked Bounced Flagged as Spam" at bounding box center [290, 46] width 40 height 8
click at [283, 48] on select "All Opened Clicked Bounced Flagged as Spam" at bounding box center [290, 46] width 40 height 8
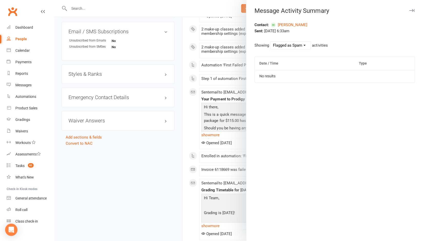
select select "email_open_event"
click at [270, 42] on select "All Opened Clicked Bounced Flagged as Spam" at bounding box center [290, 46] width 40 height 8
click at [305, 42] on select "All Opened Clicked Bounced Flagged as Spam" at bounding box center [290, 46] width 40 height 8
select select
click at [270, 42] on select "All Opened Clicked Bounced Flagged as Spam" at bounding box center [290, 46] width 40 height 8
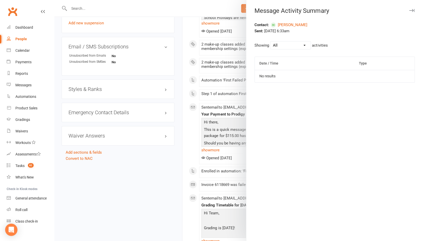
scroll to position [338, 0]
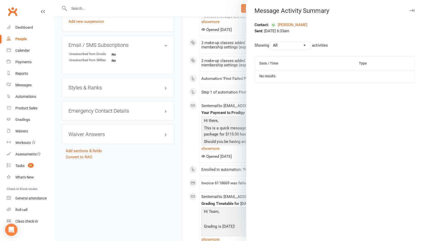
click at [409, 9] on icon "button" at bounding box center [411, 10] width 5 height 3
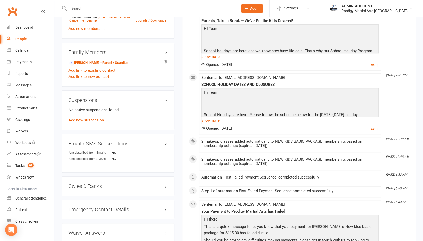
scroll to position [238, 0]
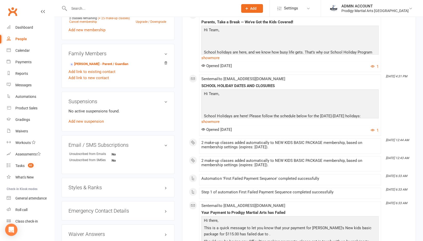
click at [150, 9] on input "text" at bounding box center [150, 8] width 167 height 7
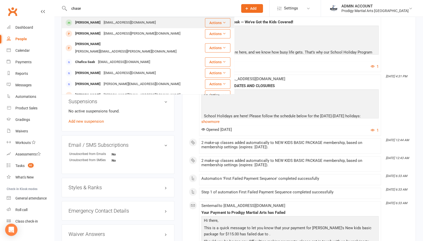
type input "chase"
click at [123, 20] on div "giggles_tracy@hotmail.com" at bounding box center [129, 22] width 55 height 7
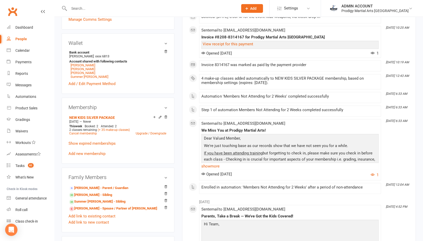
scroll to position [143, 0]
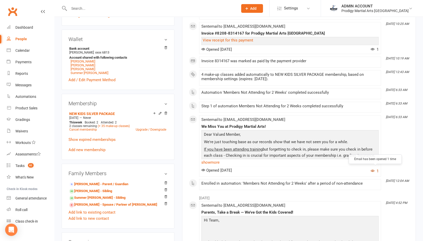
click at [373, 169] on icon "button" at bounding box center [372, 171] width 4 height 4
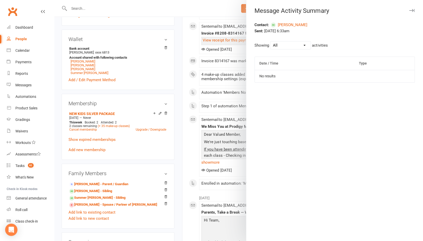
click at [303, 44] on select "All Opened Clicked Bounced Flagged as Spam" at bounding box center [290, 46] width 40 height 8
click at [270, 42] on select "All Opened Clicked Bounced Flagged as Spam" at bounding box center [290, 46] width 40 height 8
click at [300, 43] on select "All Opened Clicked Bounced Flagged as Spam" at bounding box center [290, 46] width 40 height 8
click at [270, 42] on select "All Opened Clicked Bounced Flagged as Spam" at bounding box center [290, 46] width 40 height 8
click at [291, 46] on select "All Opened Clicked Bounced Flagged as Spam" at bounding box center [290, 46] width 40 height 8
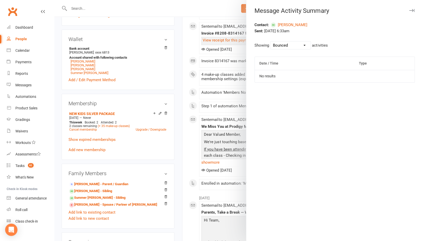
click at [270, 42] on select "All Opened Clicked Bounced Flagged as Spam" at bounding box center [290, 46] width 40 height 8
click at [285, 45] on select "All Opened Clicked Bounced Flagged as Spam" at bounding box center [290, 46] width 40 height 8
select select "email_spamreport_event"
click at [270, 42] on select "All Opened Clicked Bounced Flagged as Spam" at bounding box center [290, 46] width 40 height 8
click at [275, 46] on select "All Opened Clicked Bounced Flagged as Spam" at bounding box center [290, 46] width 40 height 8
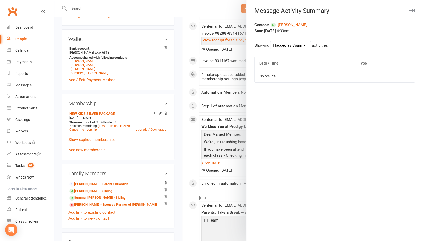
select select
click at [270, 42] on select "All Opened Clicked Bounced Flagged as Spam" at bounding box center [290, 46] width 40 height 8
click at [410, 9] on icon "button" at bounding box center [411, 10] width 5 height 3
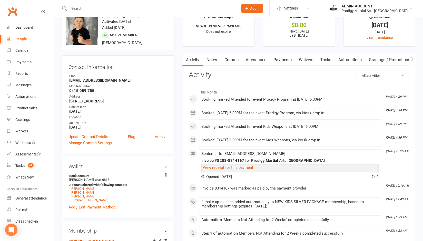
scroll to position [0, 0]
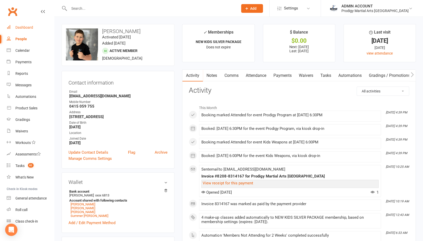
click at [23, 28] on div "Dashboard" at bounding box center [24, 27] width 18 height 4
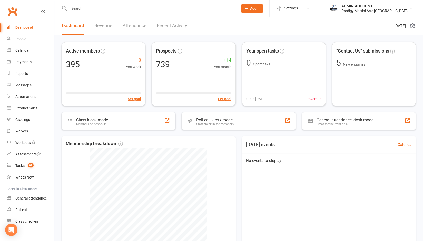
click at [78, 7] on input "text" at bounding box center [150, 8] width 167 height 7
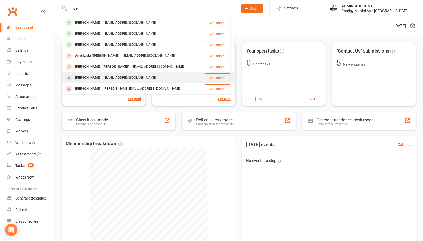
type input "noah"
click at [93, 81] on div "Noah Bradshaw" at bounding box center [88, 77] width 28 height 7
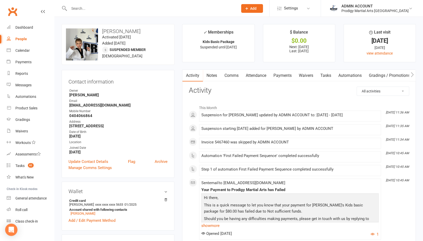
click at [214, 74] on link "Notes" at bounding box center [212, 76] width 18 height 12
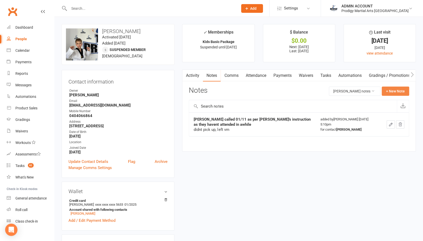
click at [395, 89] on button "+ New Note" at bounding box center [394, 91] width 27 height 9
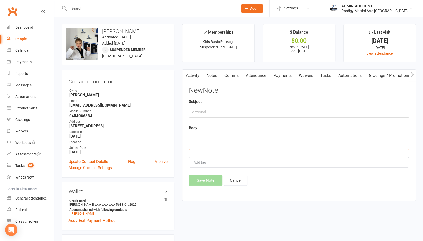
click at [283, 140] on textarea at bounding box center [299, 141] width 220 height 17
type textarea "W"
type textarea "Have said they will pay outstanding fees in November due to family matters"
click at [202, 175] on button "Save Note" at bounding box center [206, 180] width 34 height 11
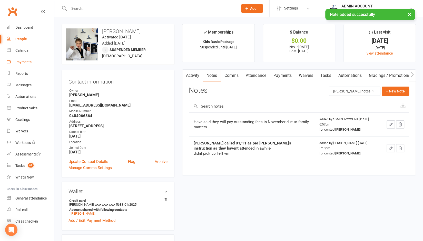
click at [23, 61] on div "Payments" at bounding box center [23, 62] width 16 height 4
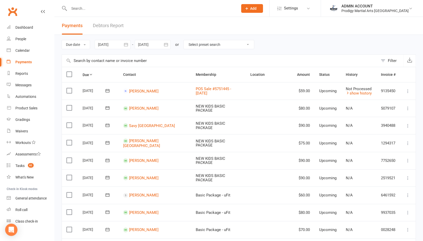
click at [109, 20] on link "Debtors Report" at bounding box center [108, 26] width 31 height 18
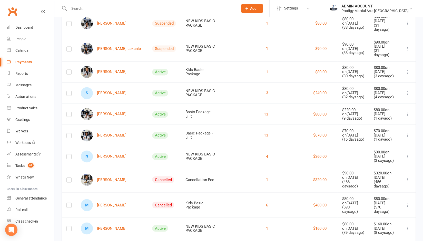
scroll to position [456, 0]
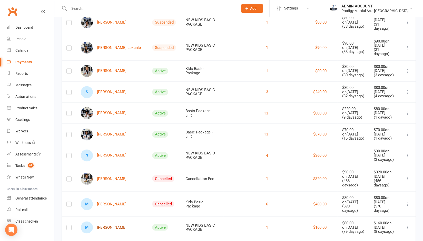
click at [102, 221] on link "M Maryanne Tonga" at bounding box center [104, 227] width 46 height 12
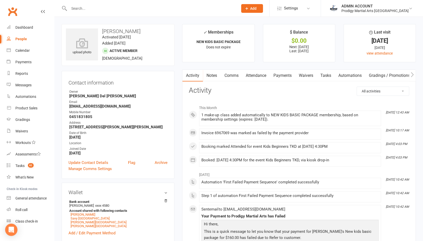
click at [284, 77] on link "Payments" at bounding box center [281, 76] width 25 height 12
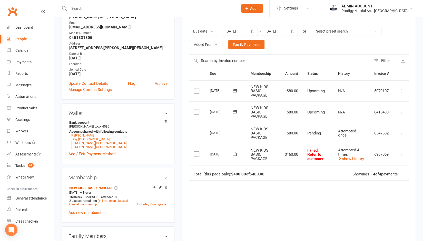
scroll to position [79, 0]
click at [24, 26] on div "Dashboard" at bounding box center [24, 27] width 18 height 4
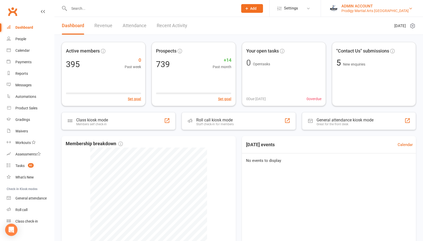
click at [365, 7] on div "ADMIN ACCOUNT" at bounding box center [374, 6] width 67 height 5
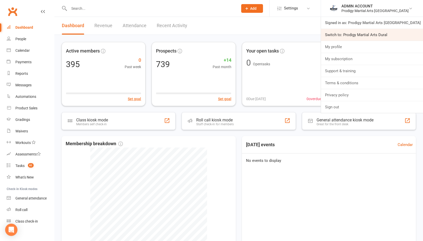
click at [361, 35] on link "Switch to: Prodigy Martial Arts Dural" at bounding box center [372, 35] width 102 height 12
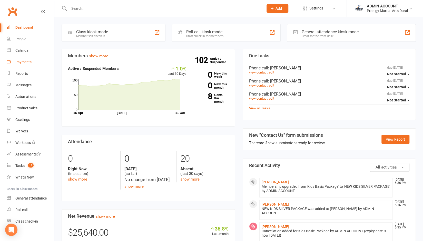
click at [27, 61] on div "Payments" at bounding box center [23, 62] width 16 height 4
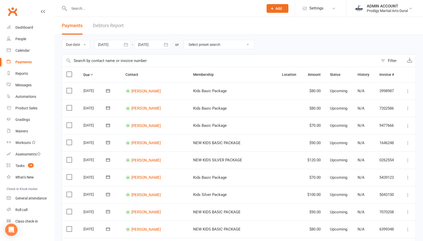
click at [98, 23] on link "Debtors Report" at bounding box center [108, 26] width 31 height 18
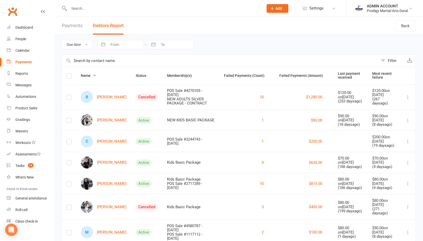
click at [69, 77] on label at bounding box center [68, 77] width 5 height 0
click at [69, 74] on input "checkbox" at bounding box center [68, 74] width 5 height 0
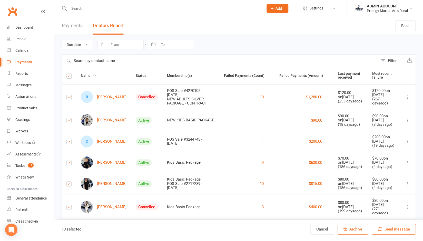
click at [68, 77] on label at bounding box center [68, 77] width 5 height 0
click at [68, 74] on input "checkbox" at bounding box center [68, 74] width 5 height 0
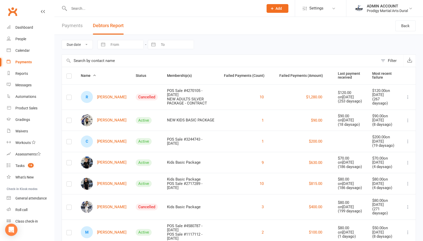
click at [100, 24] on button "Debtors Report" at bounding box center [108, 26] width 31 height 18
click at [71, 23] on link "Payments" at bounding box center [72, 26] width 21 height 18
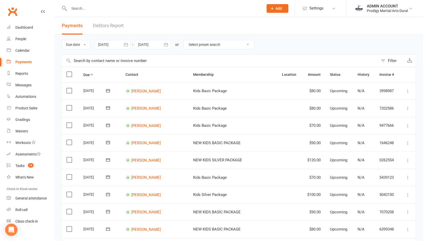
click at [97, 24] on link "Debtors Report" at bounding box center [108, 26] width 31 height 18
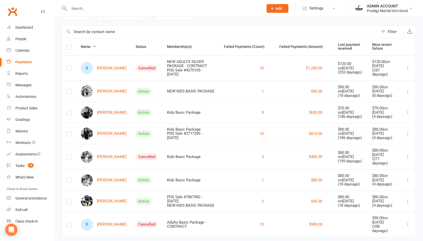
scroll to position [30, 0]
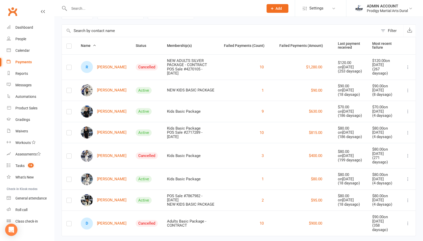
click at [69, 47] on label at bounding box center [68, 47] width 5 height 0
click at [69, 44] on input "checkbox" at bounding box center [68, 44] width 5 height 0
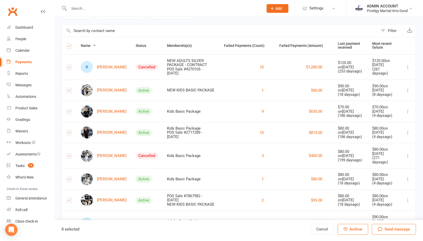
click at [57, 53] on div "Due date Date failed Navigate forward to interact with the calendar and select …" at bounding box center [238, 124] width 368 height 239
click at [68, 47] on label at bounding box center [68, 47] width 5 height 0
click at [68, 44] on input "checkbox" at bounding box center [68, 44] width 5 height 0
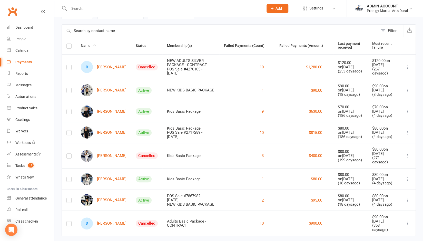
click at [142, 7] on input "text" at bounding box center [163, 8] width 192 height 7
click at [381, 12] on div "Prodigy Martial Arts Dural" at bounding box center [387, 10] width 41 height 5
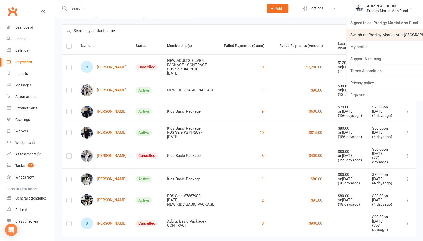
click at [370, 33] on link "Switch to: Prodigy Martial Arts Seven Hills" at bounding box center [384, 35] width 77 height 12
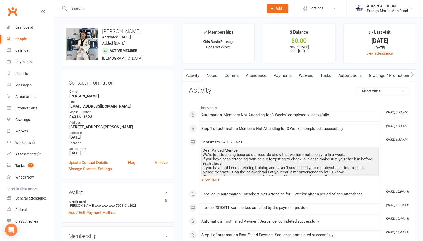
click at [280, 70] on link "Payments" at bounding box center [281, 76] width 25 height 12
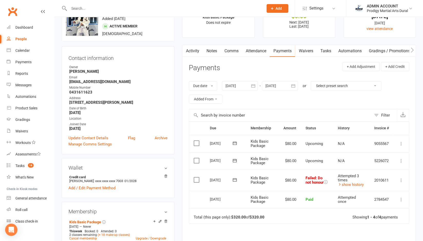
scroll to position [25, 0]
click at [79, 80] on strong "[EMAIL_ADDRESS][DOMAIN_NAME]" at bounding box center [118, 81] width 98 height 5
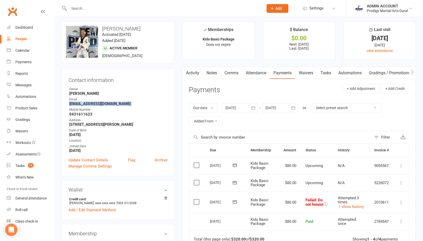
scroll to position [3, 0]
copy render-form-field "[EMAIL_ADDRESS][DOMAIN_NAME]"
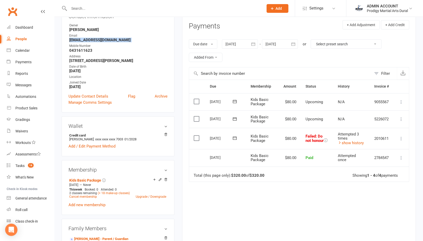
scroll to position [69, 0]
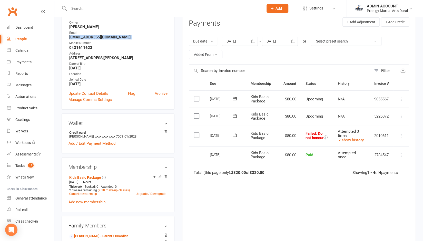
click at [252, 42] on icon "button" at bounding box center [253, 40] width 4 height 3
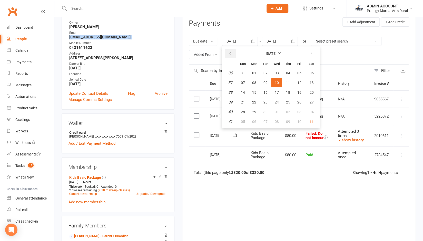
click at [231, 50] on button "button" at bounding box center [230, 53] width 11 height 9
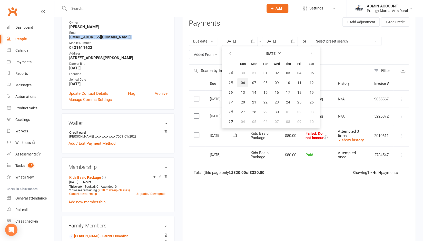
click at [243, 81] on span "06" at bounding box center [242, 83] width 4 height 4
type input "[DATE]"
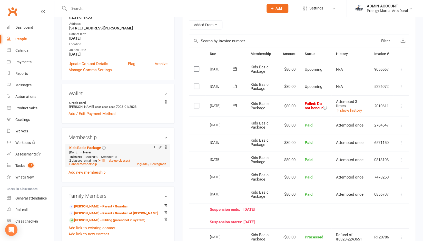
scroll to position [99, 0]
click at [79, 205] on link "[PERSON_NAME] - Parent / Guardian" at bounding box center [98, 206] width 59 height 5
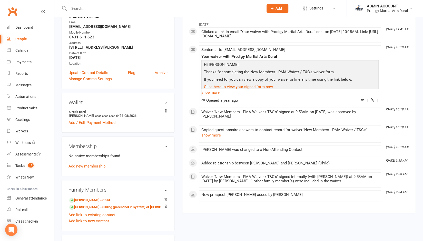
scroll to position [83, 0]
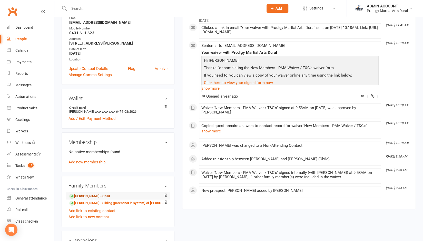
click at [79, 197] on link "[PERSON_NAME] - Child" at bounding box center [89, 196] width 41 height 5
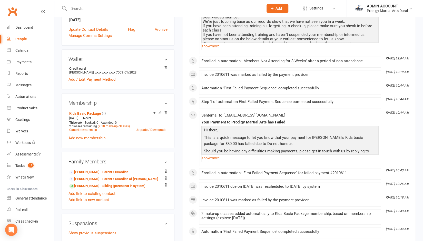
scroll to position [134, 0]
click at [79, 180] on link "[PERSON_NAME] - Parent / Guardian of [PERSON_NAME]" at bounding box center [113, 178] width 89 height 5
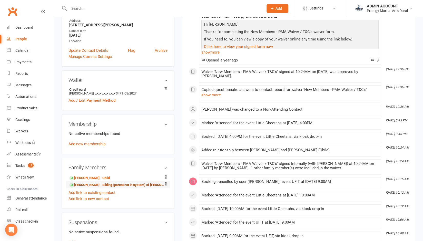
scroll to position [103, 0]
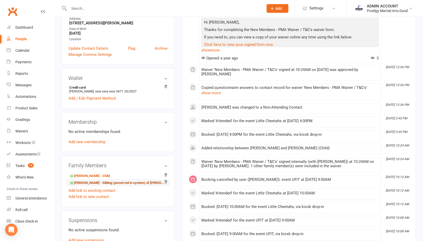
click at [79, 182] on link "[PERSON_NAME] - Sibling (parent not in system) of [PERSON_NAME]" at bounding box center [117, 182] width 96 height 5
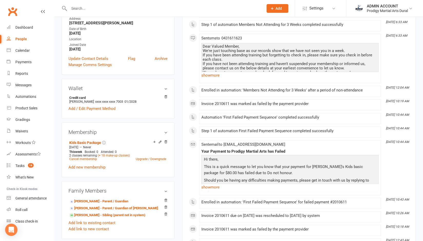
scroll to position [106, 0]
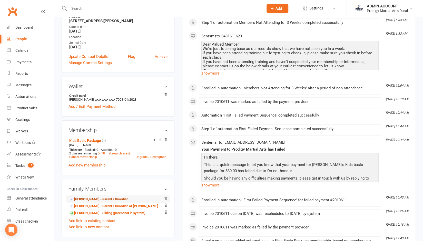
click at [86, 199] on link "[PERSON_NAME] - Parent / Guardian" at bounding box center [98, 199] width 59 height 5
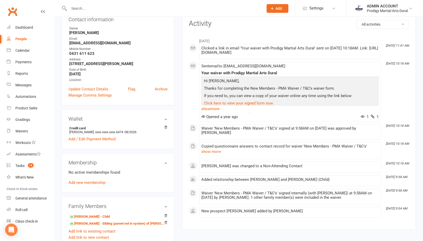
scroll to position [63, 0]
click at [66, 215] on div "Family Members [PERSON_NAME] - Child [PERSON_NAME] - Sibling (parent not in sys…" at bounding box center [118, 221] width 113 height 51
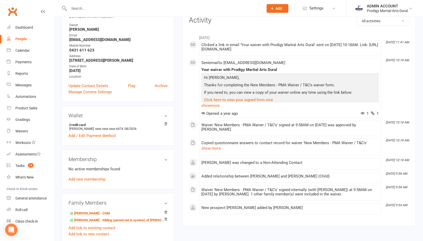
scroll to position [66, 0]
click at [79, 221] on link "[PERSON_NAME] - Sibling (parent not in system) of [PERSON_NAME]" at bounding box center [117, 220] width 96 height 5
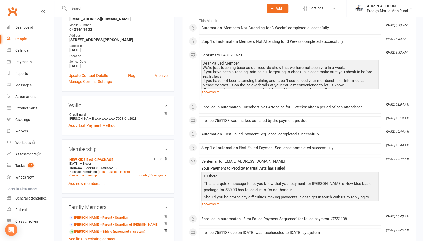
scroll to position [88, 0]
click at [81, 223] on link "[PERSON_NAME] - Parent / Guardian of [PERSON_NAME]" at bounding box center [113, 224] width 89 height 5
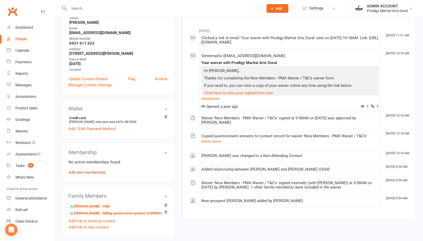
scroll to position [73, 0]
click at [79, 206] on link "Ayla Suwahjo - Child" at bounding box center [89, 206] width 41 height 5
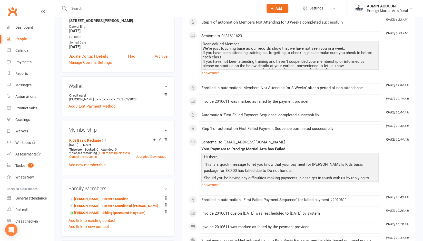
scroll to position [111, 0]
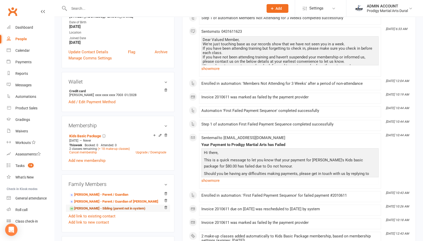
click at [79, 208] on link "Kenji Suwahjo - Sibling (parent not in system)" at bounding box center [107, 208] width 76 height 5
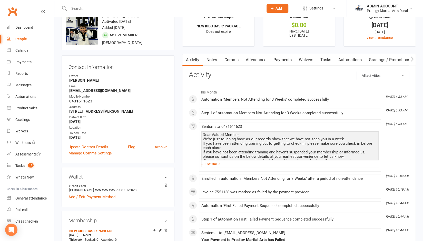
scroll to position [18, 0]
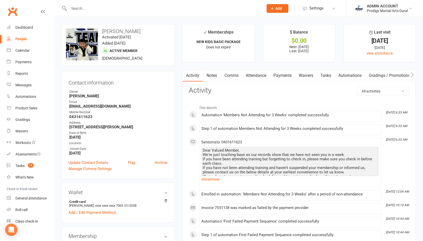
click at [288, 74] on link "Payments" at bounding box center [281, 76] width 25 height 12
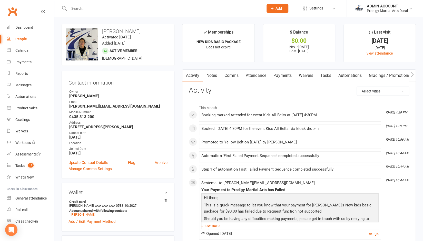
click at [273, 76] on link "Payments" at bounding box center [281, 76] width 25 height 12
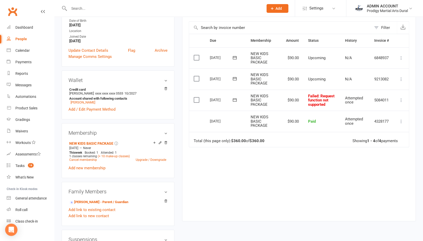
scroll to position [37, 0]
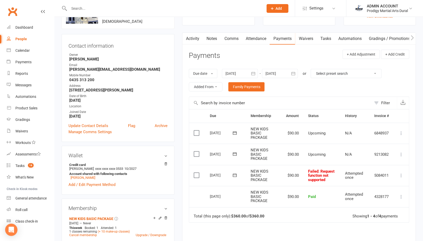
click at [83, 70] on strong "Chen_Jiashi@hotmail.com" at bounding box center [118, 69] width 98 height 5
copy render-form-field "Chen_Jiashi@hotmail.com"
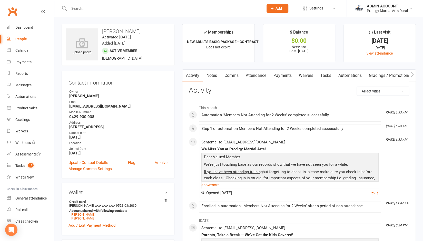
click at [284, 74] on link "Payments" at bounding box center [281, 76] width 25 height 12
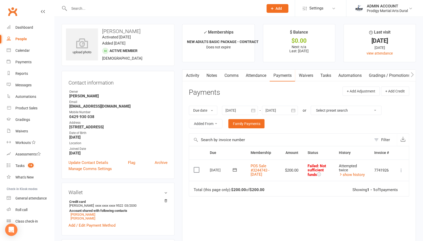
click at [235, 170] on icon at bounding box center [235, 169] width 4 height 3
click at [242, 231] on td "22" at bounding box center [241, 231] width 11 height 9
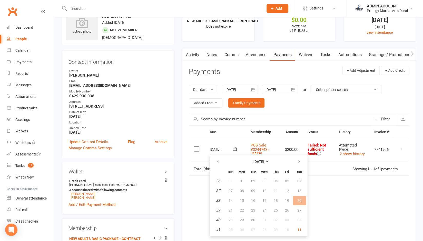
scroll to position [21, 0]
click at [301, 162] on button "button" at bounding box center [299, 161] width 11 height 9
click at [240, 199] on span "13" at bounding box center [242, 200] width 4 height 4
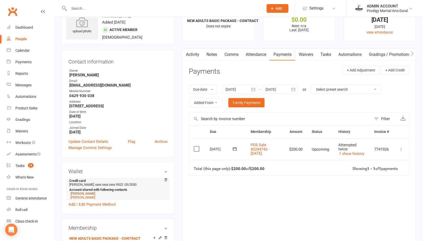
click at [82, 196] on link "[PERSON_NAME]" at bounding box center [82, 194] width 25 height 4
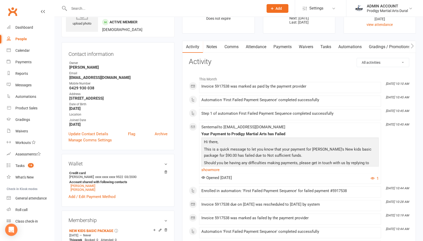
scroll to position [29, 0]
click at [373, 178] on icon "button" at bounding box center [372, 178] width 4 height 4
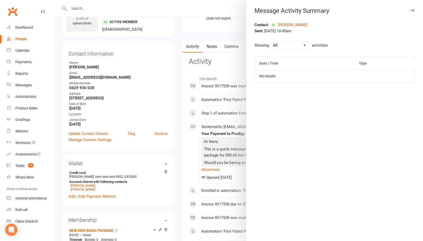
click at [410, 8] on button "button" at bounding box center [411, 10] width 6 height 6
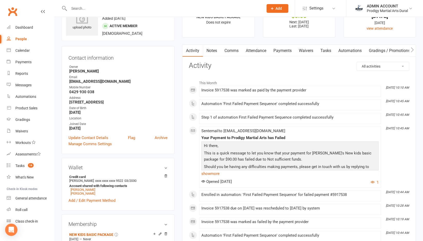
scroll to position [24, 0]
click at [280, 50] on link "Payments" at bounding box center [281, 51] width 25 height 12
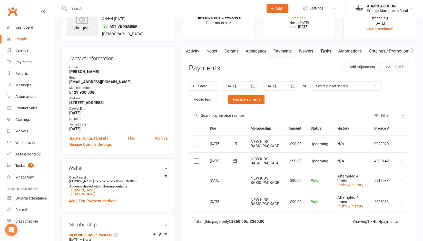
scroll to position [59, 0]
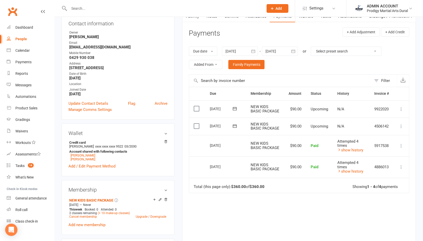
click at [254, 50] on icon "button" at bounding box center [253, 50] width 4 height 3
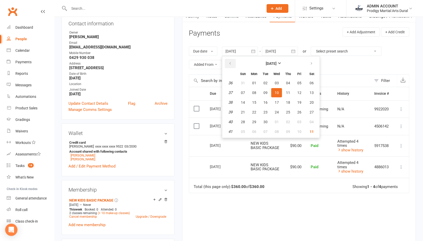
click at [231, 65] on icon "button" at bounding box center [230, 64] width 4 height 4
click at [241, 83] on span "01" at bounding box center [242, 83] width 4 height 4
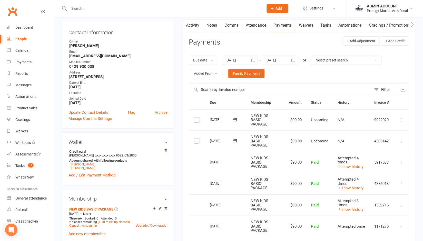
scroll to position [50, 0]
click at [236, 60] on div at bounding box center [240, 60] width 36 height 9
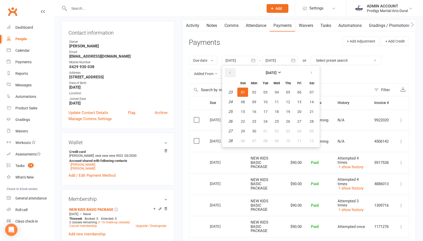
click at [229, 73] on icon "button" at bounding box center [230, 73] width 4 height 4
click at [244, 98] on button "02" at bounding box center [242, 101] width 11 height 9
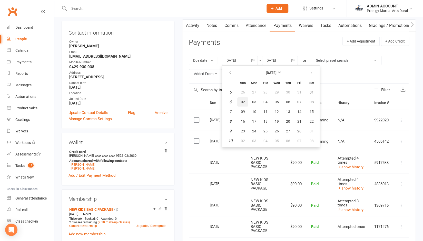
type input "02 Feb 2025"
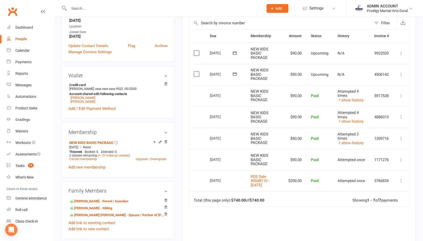
scroll to position [117, 0]
click at [86, 209] on link "Milo Simpson - Sibling" at bounding box center [90, 207] width 43 height 5
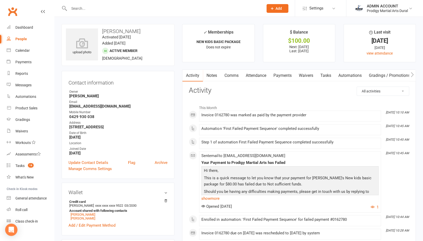
click at [280, 75] on link "Payments" at bounding box center [281, 76] width 25 height 12
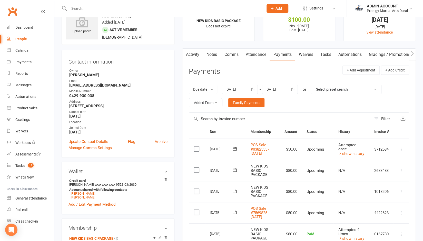
scroll to position [16, 0]
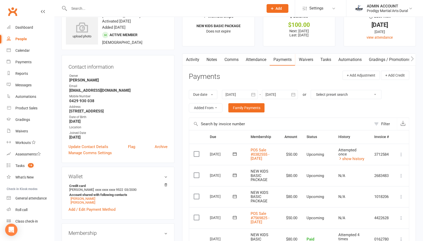
click at [253, 93] on icon "button" at bounding box center [252, 94] width 5 height 5
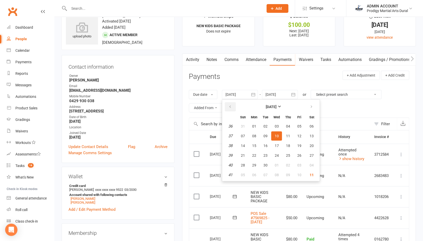
click at [229, 106] on icon "button" at bounding box center [230, 107] width 4 height 4
click at [242, 135] on span "04" at bounding box center [242, 136] width 4 height 4
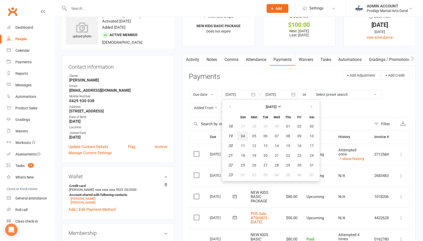
type input "04 May 2025"
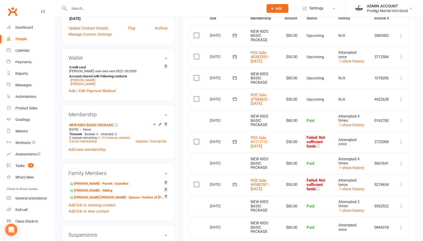
scroll to position [134, 0]
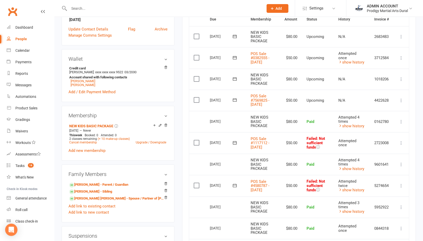
click at [236, 145] on icon at bounding box center [234, 142] width 5 height 5
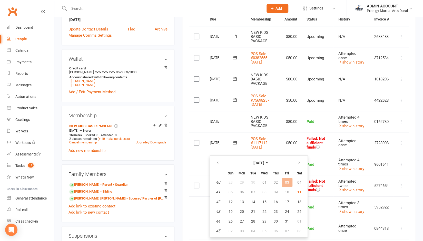
click at [185, 175] on div "Activity Notes Comms Attendance Payments Waivers Tasks Automations Gradings / P…" at bounding box center [299, 132] width 234 height 393
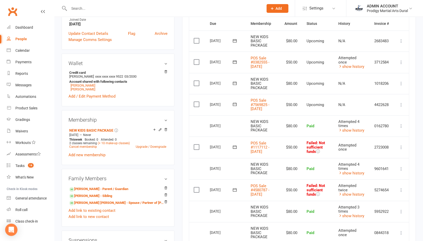
scroll to position [130, 0]
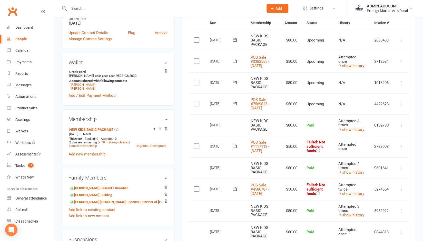
click at [351, 68] on link "show history" at bounding box center [351, 66] width 26 height 5
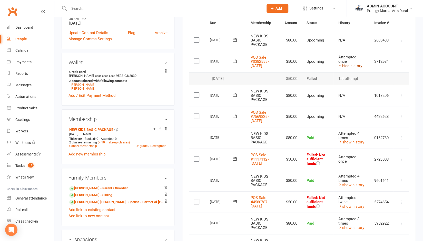
click at [351, 68] on link "hide history" at bounding box center [350, 66] width 24 height 5
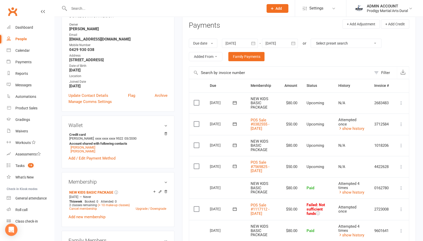
scroll to position [67, 0]
click at [279, 44] on div at bounding box center [280, 43] width 36 height 9
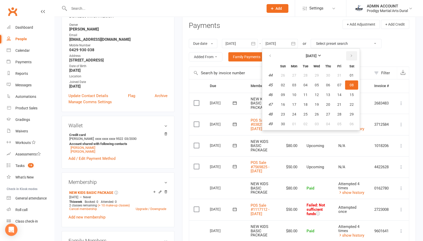
click at [353, 54] on button "button" at bounding box center [351, 55] width 11 height 9
click at [339, 103] on span "27" at bounding box center [339, 105] width 4 height 4
type input "27 Feb 2026"
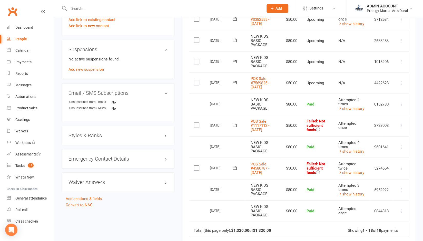
scroll to position [326, 0]
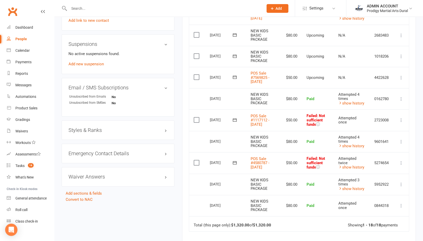
click at [235, 165] on icon at bounding box center [234, 162] width 5 height 5
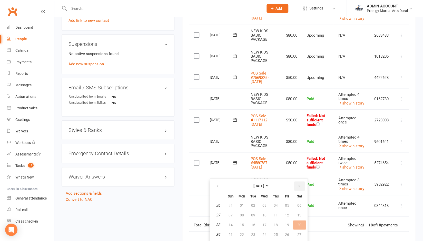
click at [296, 184] on button "button" at bounding box center [299, 185] width 11 height 9
click at [286, 226] on span "14" at bounding box center [287, 225] width 4 height 4
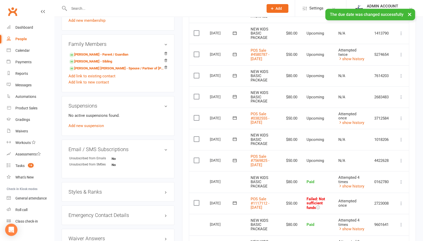
scroll to position [264, 0]
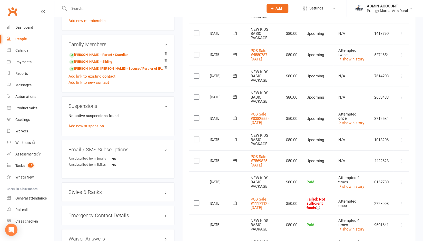
click at [235, 206] on icon at bounding box center [234, 203] width 5 height 5
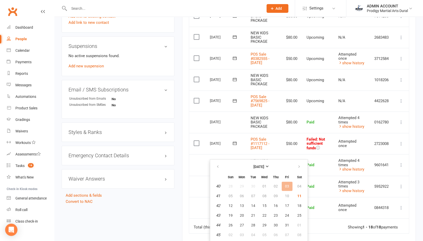
scroll to position [324, 0]
click at [297, 165] on icon "button" at bounding box center [299, 166] width 4 height 4
click at [286, 225] on span "28" at bounding box center [287, 225] width 4 height 4
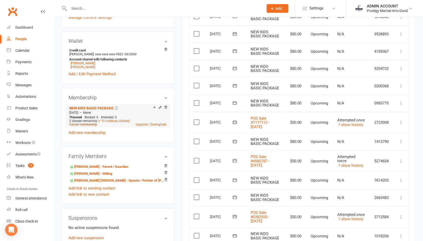
scroll to position [152, 0]
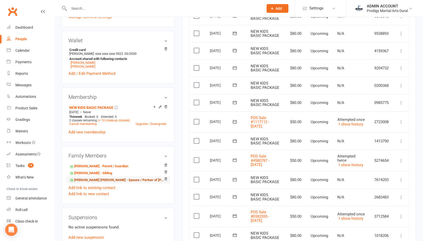
click at [86, 180] on link "Kane Simpson - Spouse / Partner of Chelsea Fisher" at bounding box center [117, 180] width 96 height 5
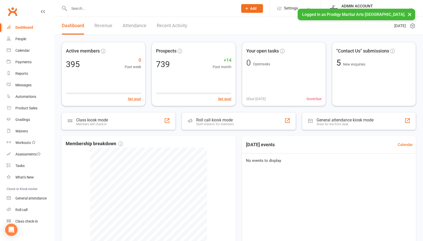
click at [145, 8] on input "text" at bounding box center [150, 8] width 167 height 7
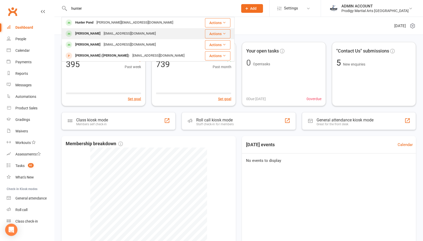
type input "hunter"
click at [110, 33] on div "[EMAIL_ADDRESS][DOMAIN_NAME]" at bounding box center [129, 33] width 55 height 7
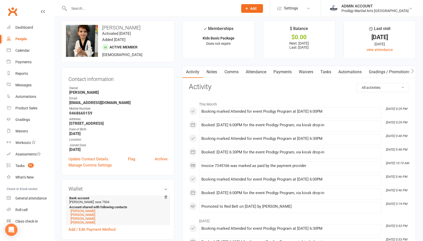
scroll to position [3, 0]
click at [79, 104] on strong "[EMAIL_ADDRESS][DOMAIN_NAME]" at bounding box center [118, 103] width 98 height 5
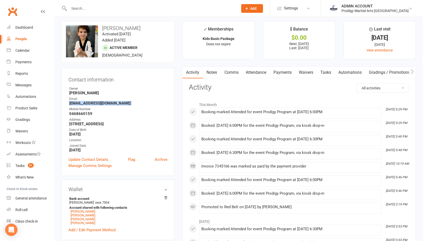
click at [79, 104] on strong "[EMAIL_ADDRESS][DOMAIN_NAME]" at bounding box center [118, 103] width 98 height 5
click at [115, 8] on input "text" at bounding box center [150, 8] width 167 height 7
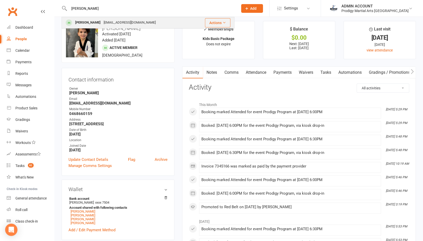
type input "[PERSON_NAME]"
click at [103, 21] on div "[EMAIL_ADDRESS][DOMAIN_NAME]" at bounding box center [129, 22] width 55 height 7
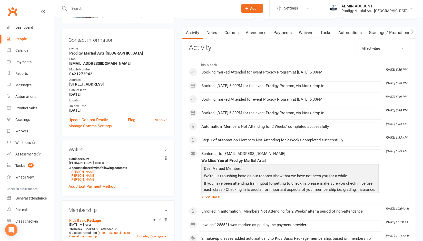
scroll to position [43, 0]
click at [84, 64] on strong "[EMAIL_ADDRESS][DOMAIN_NAME]" at bounding box center [118, 63] width 98 height 5
copy render-form-field "[EMAIL_ADDRESS][DOMAIN_NAME]"
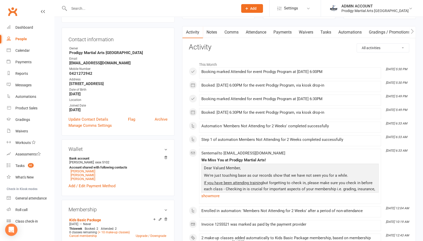
click at [108, 9] on input "text" at bounding box center [150, 8] width 167 height 7
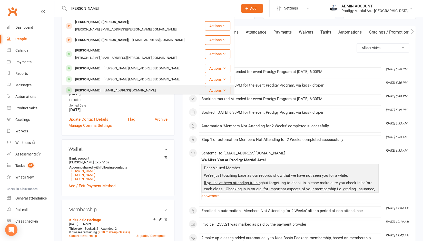
type input "[PERSON_NAME]"
click at [90, 87] on div "[PERSON_NAME]" at bounding box center [88, 90] width 28 height 7
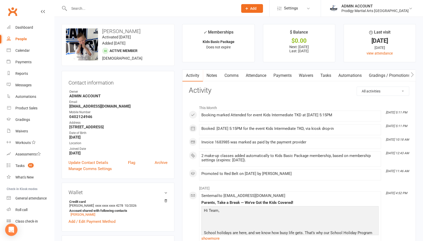
click at [81, 108] on strong "[EMAIL_ADDRESS][DOMAIN_NAME]" at bounding box center [118, 106] width 98 height 5
copy render-form-field "[EMAIL_ADDRESS][DOMAIN_NAME]"
click at [144, 4] on div at bounding box center [148, 8] width 173 height 17
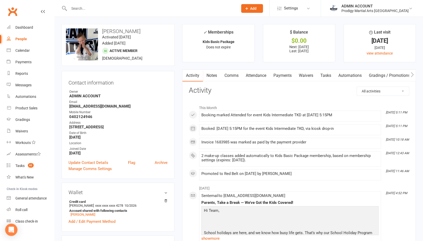
click at [136, 9] on input "text" at bounding box center [150, 8] width 167 height 7
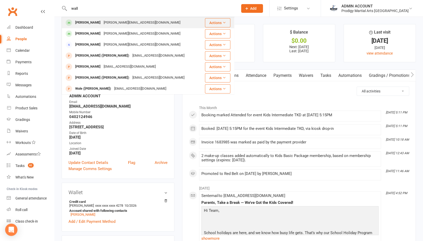
type input "wall"
click at [123, 20] on div "[PERSON_NAME][EMAIL_ADDRESS][DOMAIN_NAME]" at bounding box center [142, 22] width 80 height 7
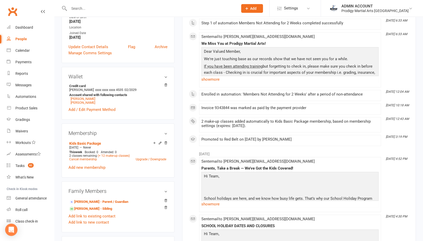
scroll to position [109, 0]
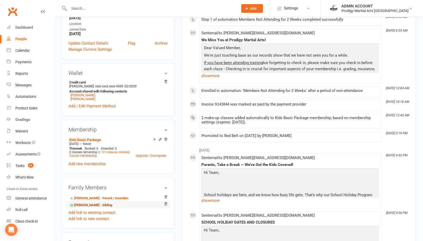
click at [82, 206] on link "[PERSON_NAME] - Sibling" at bounding box center [90, 205] width 43 height 5
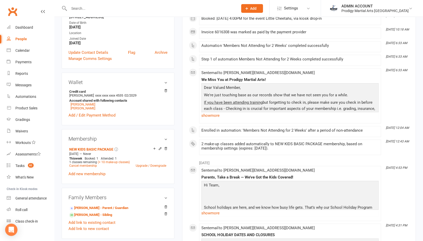
scroll to position [110, 0]
click at [79, 214] on link "[PERSON_NAME] - Sibling" at bounding box center [90, 215] width 43 height 5
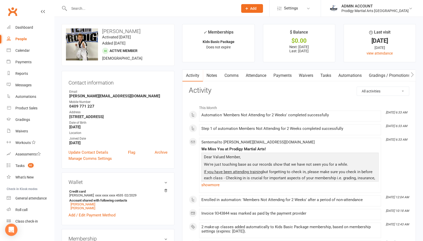
click at [101, 5] on input "text" at bounding box center [150, 8] width 167 height 7
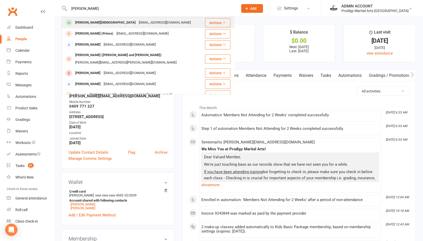
type input "[PERSON_NAME]"
click at [137, 21] on div "[EMAIL_ADDRESS][DOMAIN_NAME]" at bounding box center [164, 22] width 55 height 7
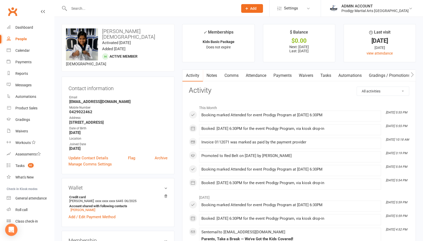
click at [75, 6] on input "text" at bounding box center [150, 8] width 167 height 7
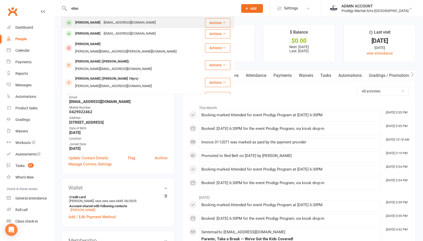
type input "elise"
click at [89, 22] on div "Elise Gillespie" at bounding box center [88, 22] width 28 height 7
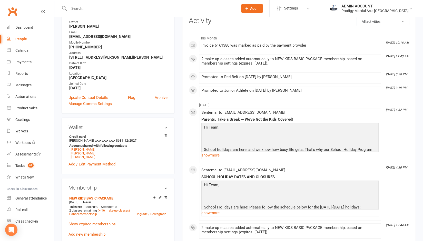
scroll to position [71, 0]
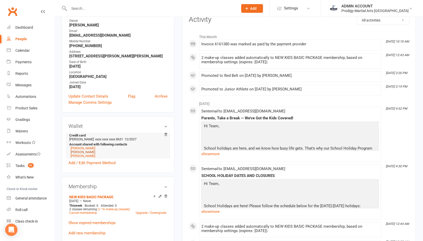
click at [88, 152] on link "Lawson Gillespie" at bounding box center [82, 152] width 25 height 4
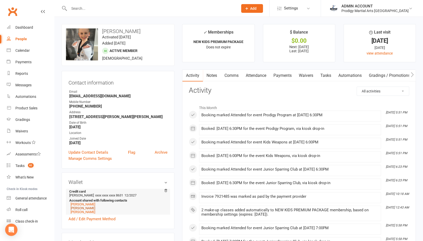
click at [82, 209] on link "Elise Gillespie" at bounding box center [82, 208] width 25 height 4
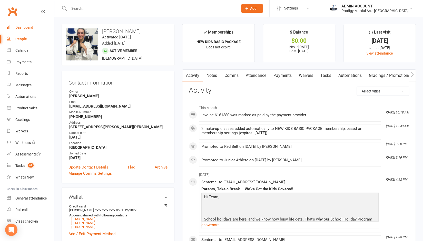
click at [22, 28] on div "Dashboard" at bounding box center [24, 27] width 18 height 4
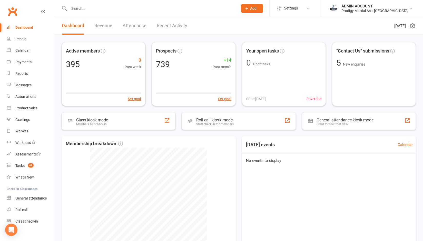
click at [97, 9] on input "text" at bounding box center [150, 8] width 167 height 7
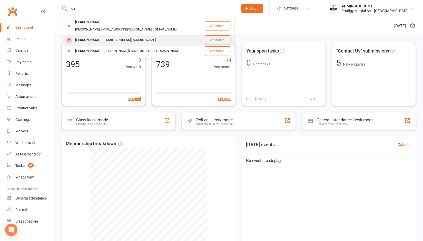
type input "dai"
click at [89, 36] on div "Daivya Dhawan" at bounding box center [88, 39] width 28 height 7
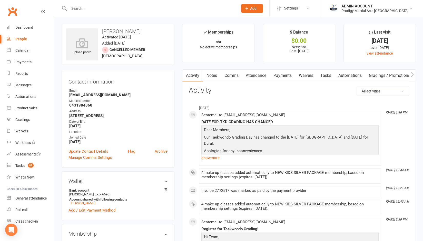
click at [213, 74] on link "Notes" at bounding box center [212, 76] width 18 height 12
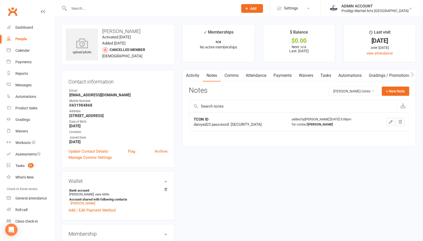
click at [198, 125] on div "daivyad23 password: DaivyaD23" at bounding box center [238, 124] width 89 height 5
copy div "daivyad23"
click at [231, 122] on div "daivyad23 password: DaivyaD23" at bounding box center [238, 124] width 89 height 5
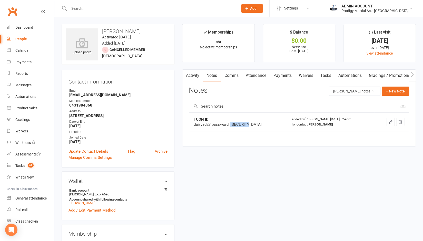
copy div "DaivyaD23"
click at [139, 10] on input "text" at bounding box center [150, 8] width 167 height 7
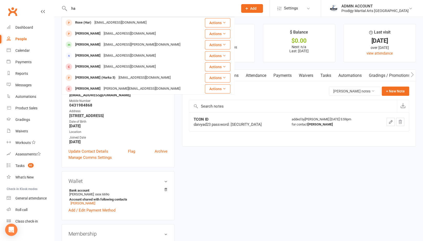
type input "h"
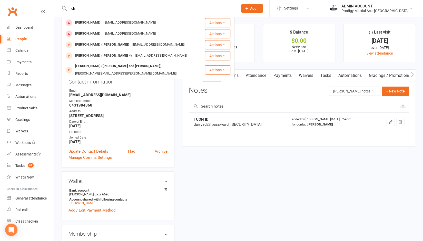
type input "c"
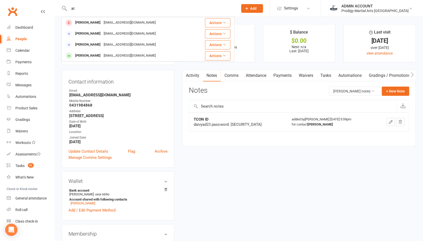
type input "a"
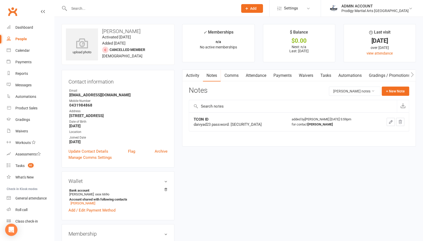
click at [132, 10] on input "text" at bounding box center [150, 8] width 167 height 7
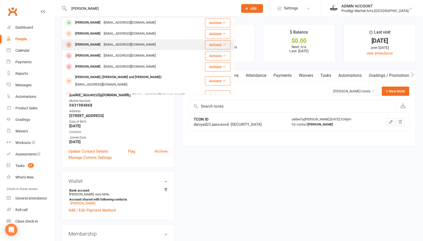
type input "jean"
click at [118, 43] on div "khourysandra348@gmail.com" at bounding box center [129, 44] width 55 height 7
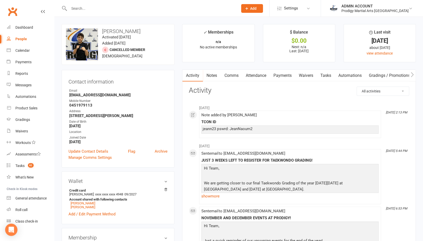
click at [211, 73] on link "Notes" at bounding box center [212, 76] width 18 height 12
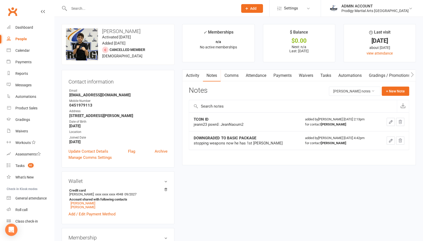
click at [198, 124] on div "jeann23 pswrd: JeanNaoum2" at bounding box center [245, 124] width 102 height 5
copy div "jeann23"
click at [228, 123] on div "jeann23 pswrd: JeanNaoum2" at bounding box center [245, 124] width 102 height 5
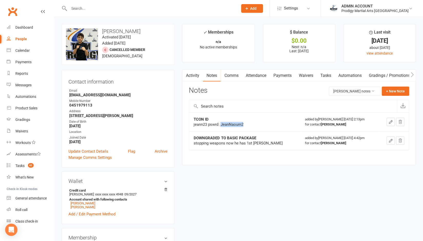
copy div "JeanNaoum2"
click at [157, 8] on input "text" at bounding box center [150, 8] width 167 height 7
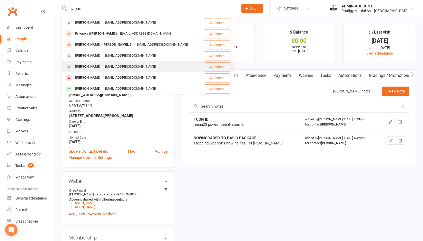
type input "priyan"
click at [108, 69] on div "RITESHPATEL3480@YAHOO.COM.AU" at bounding box center [129, 66] width 55 height 7
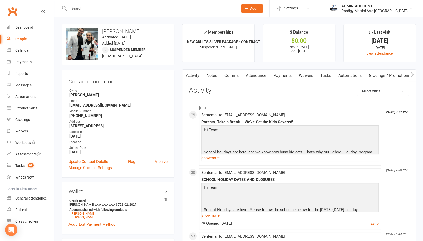
click at [214, 76] on link "Notes" at bounding box center [212, 76] width 18 height 12
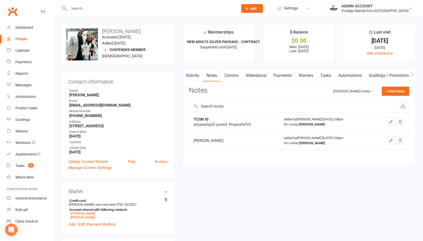
click at [200, 125] on div "priyanship23 pswrd: PriyanshiP23" at bounding box center [234, 124] width 80 height 5
copy div "priyanship23"
click at [238, 125] on div "priyanship23 pswrd: PriyanshiP23" at bounding box center [234, 124] width 80 height 5
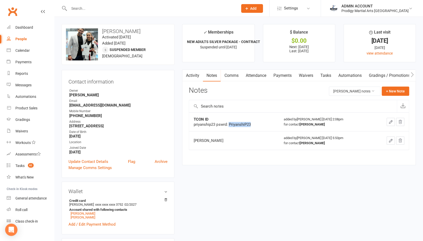
copy div "PriyanshiP23"
click at [179, 10] on input "text" at bounding box center [150, 8] width 167 height 7
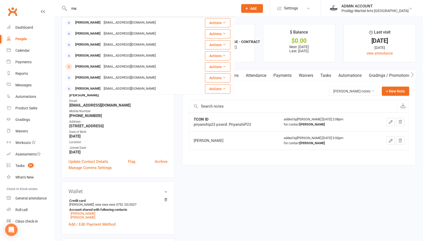
type input "m"
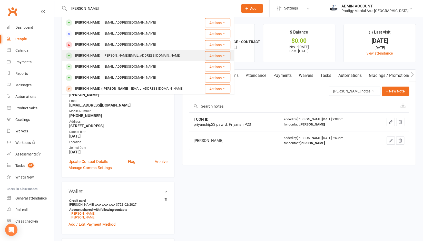
type input "andrew"
click at [116, 53] on div "nikolinapopovic@yahoo.com.au" at bounding box center [142, 55] width 80 height 7
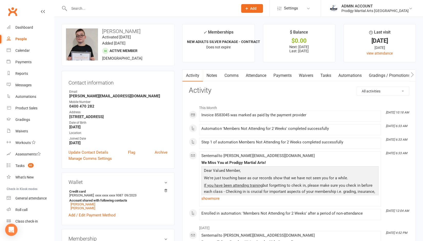
click at [214, 75] on link "Notes" at bounding box center [212, 76] width 18 height 12
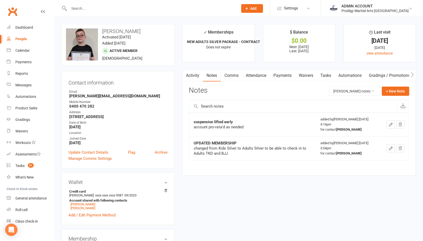
click at [115, 9] on input "text" at bounding box center [150, 8] width 167 height 7
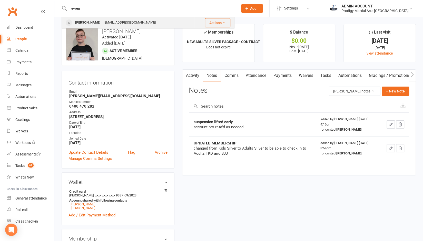
type input "evren"
click at [111, 23] on div "gulistan_k@hotmail.com" at bounding box center [129, 22] width 55 height 7
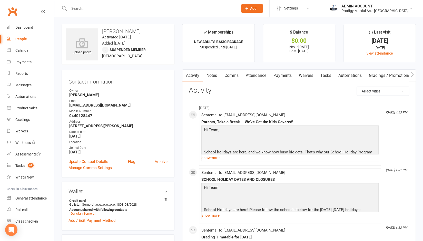
click at [211, 72] on link "Notes" at bounding box center [212, 76] width 18 height 12
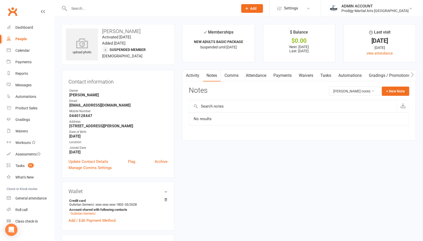
click at [157, 8] on input "text" at bounding box center [150, 8] width 167 height 7
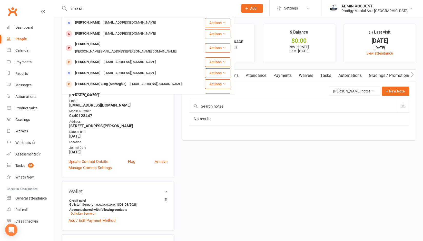
click at [127, 8] on input "max sin" at bounding box center [150, 8] width 167 height 7
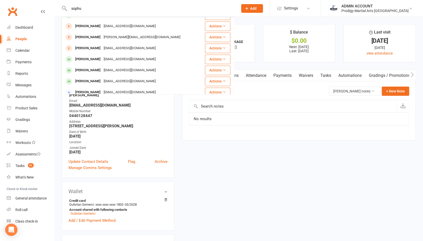
scroll to position [44, 0]
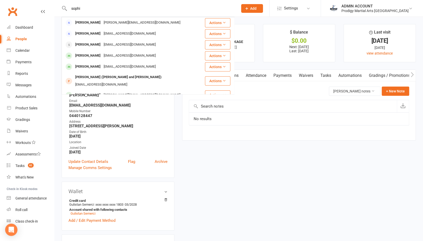
type input "sophie"
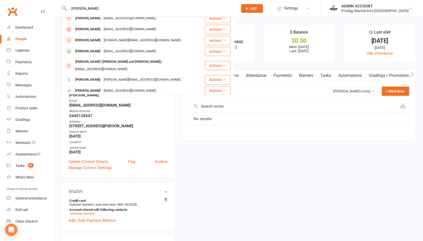
scroll to position [0, 0]
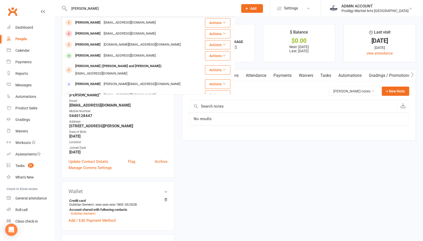
click at [127, 9] on input "sophie" at bounding box center [150, 8] width 167 height 7
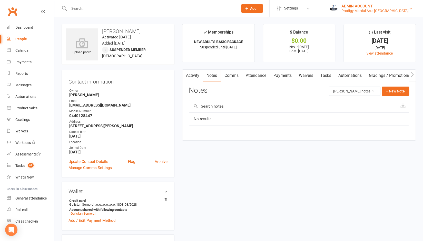
click at [339, 12] on img at bounding box center [333, 8] width 10 height 10
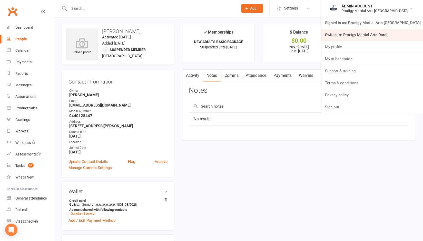
click at [356, 30] on link "Switch to: Prodigy Martial Arts Dural" at bounding box center [372, 35] width 102 height 12
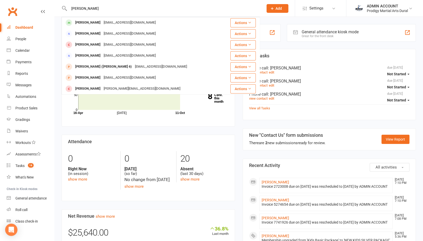
type input "[PERSON_NAME]"
